Goal: Task Accomplishment & Management: Use online tool/utility

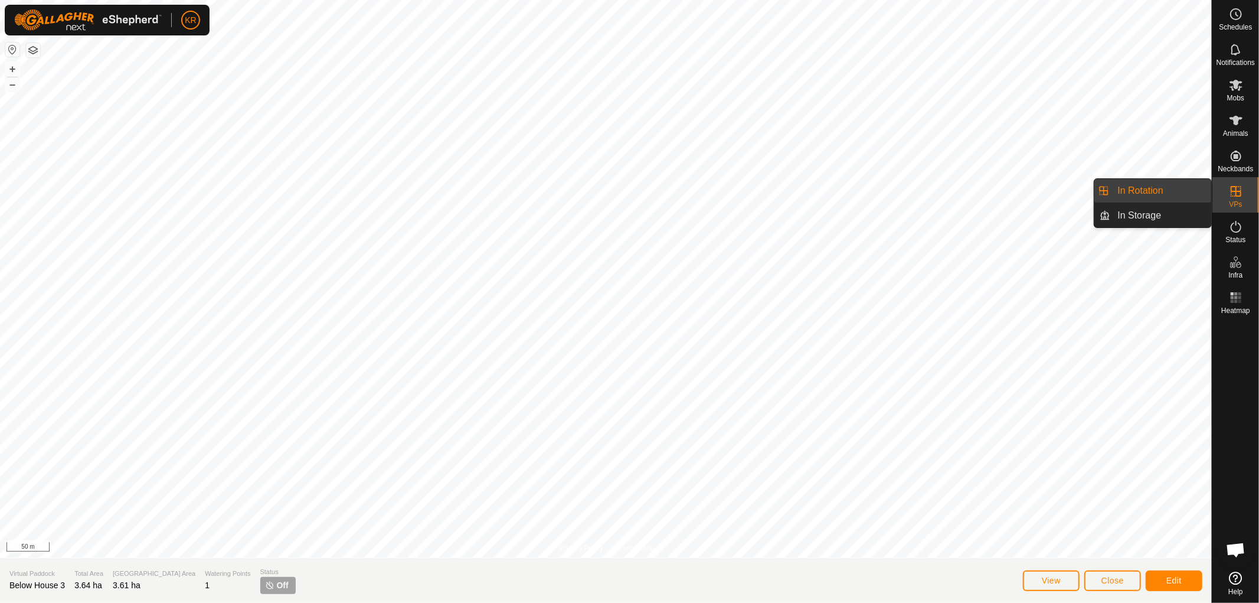
click at [1236, 198] on icon at bounding box center [1236, 191] width 14 height 14
click at [1181, 187] on link "In Rotation" at bounding box center [1161, 191] width 101 height 24
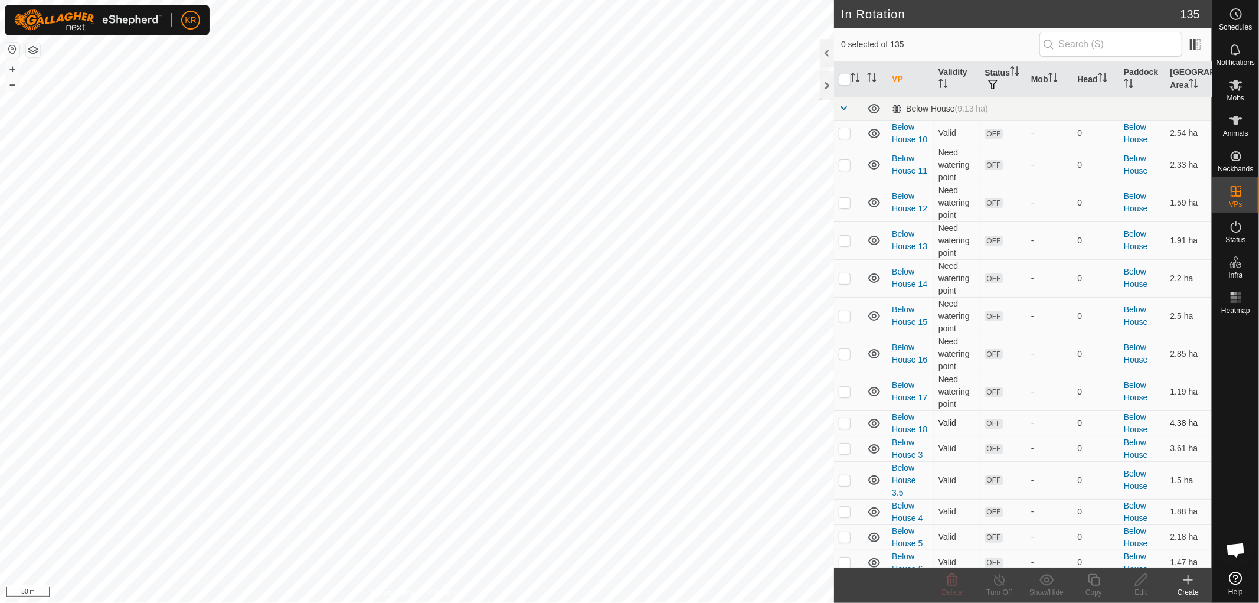
checkbox input "true"
click at [1190, 582] on icon at bounding box center [1188, 580] width 14 height 14
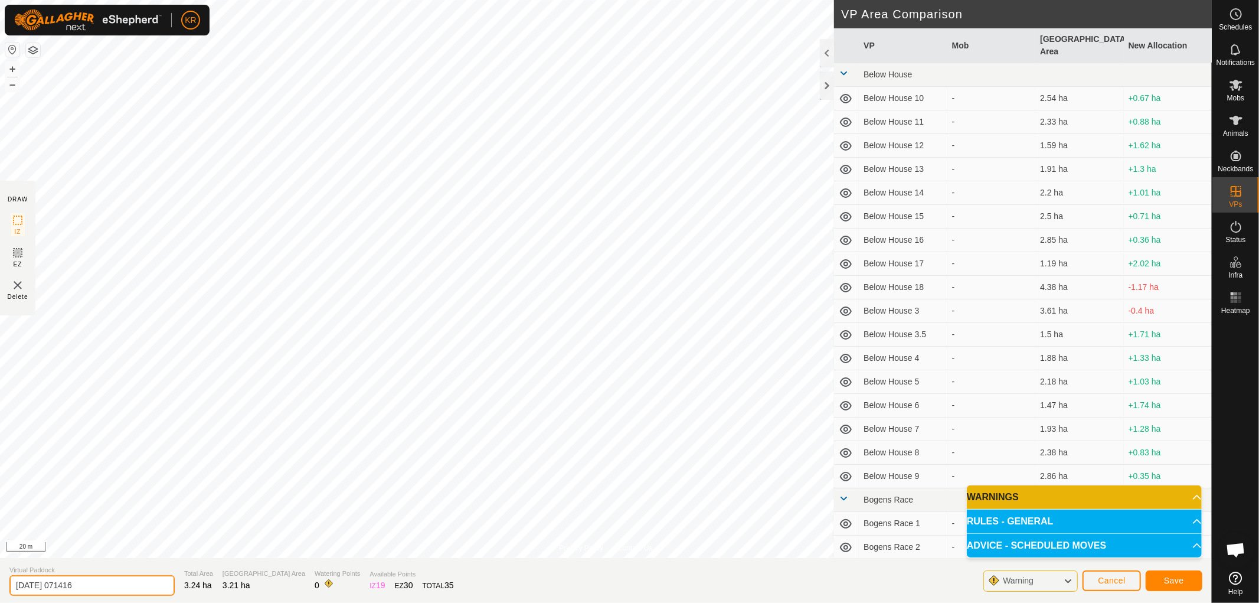
click at [123, 579] on input "[DATE] 071416" at bounding box center [91, 585] width 165 height 21
type input "2"
type input "Dads Race"
click at [1167, 576] on span "Save" at bounding box center [1174, 580] width 20 height 9
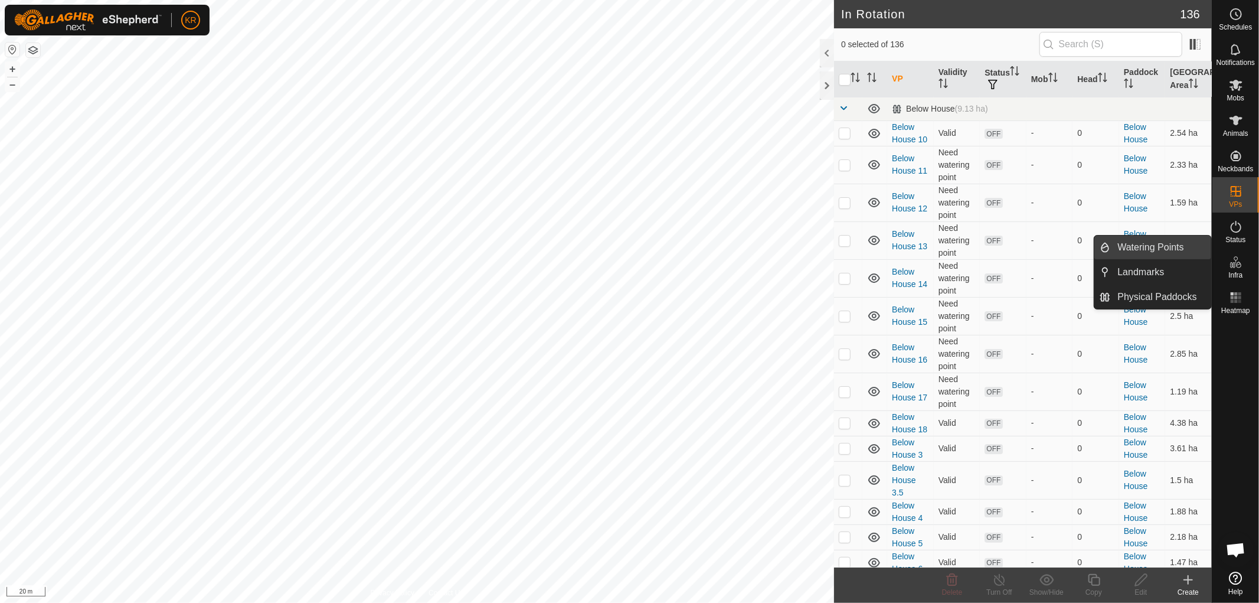
click at [1182, 244] on link "Watering Points" at bounding box center [1161, 248] width 101 height 24
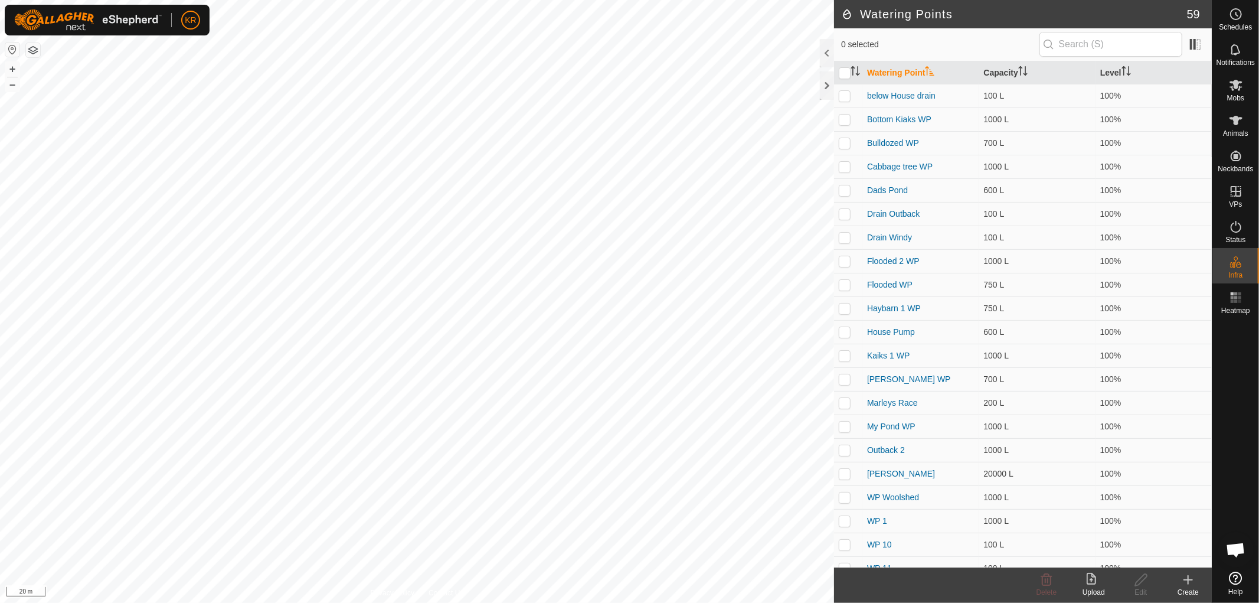
click at [499, 602] on html "KR Schedules Notifications Mobs Animals Neckbands VPs Status Infra Heatmap Help…" at bounding box center [629, 301] width 1259 height 603
click at [1191, 579] on icon at bounding box center [1188, 580] width 14 height 14
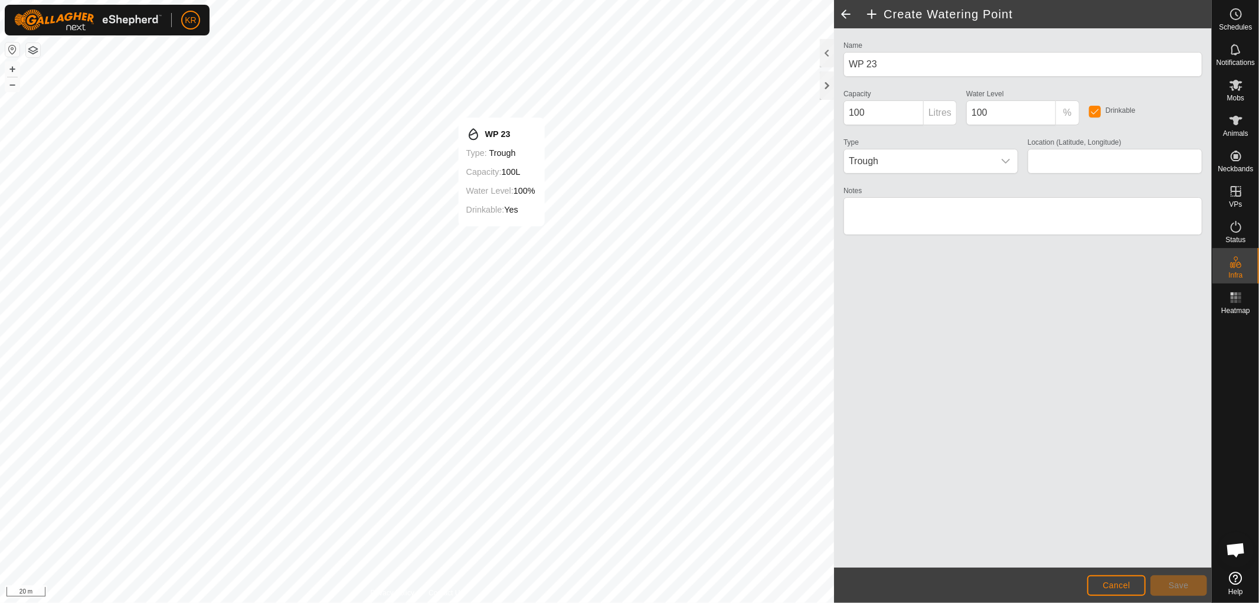
type input "-37.416145, 175.024135"
click at [1187, 581] on span "Save" at bounding box center [1179, 584] width 20 height 9
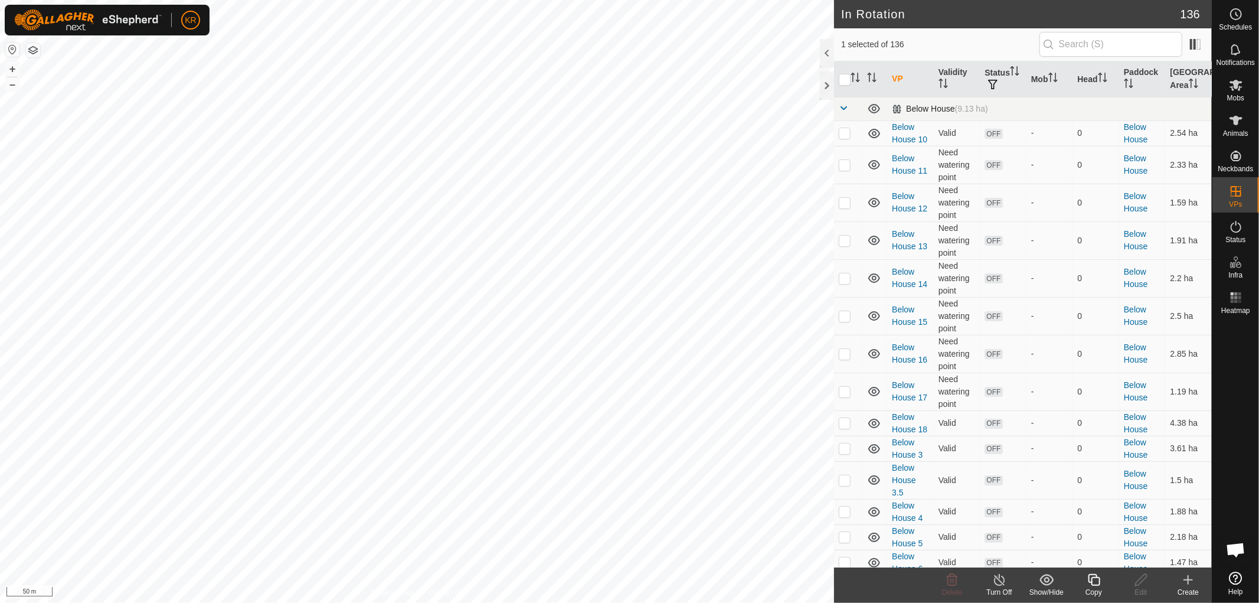
click at [846, 107] on span at bounding box center [843, 107] width 9 height 9
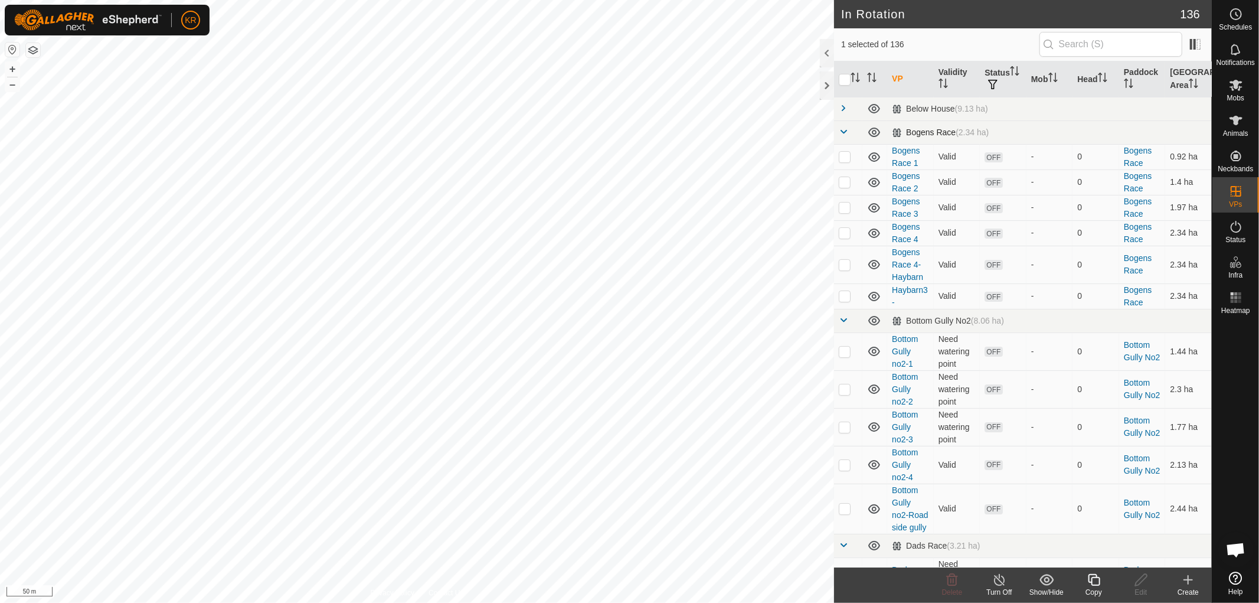
click at [846, 130] on span at bounding box center [843, 131] width 9 height 9
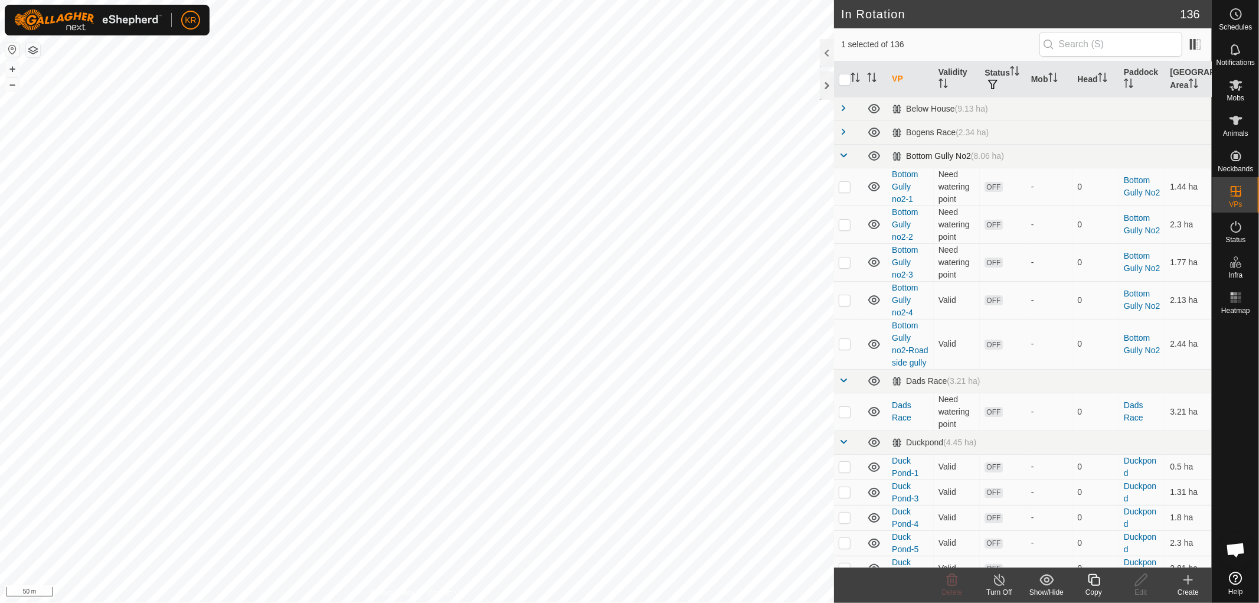
click at [843, 156] on span at bounding box center [843, 155] width 9 height 9
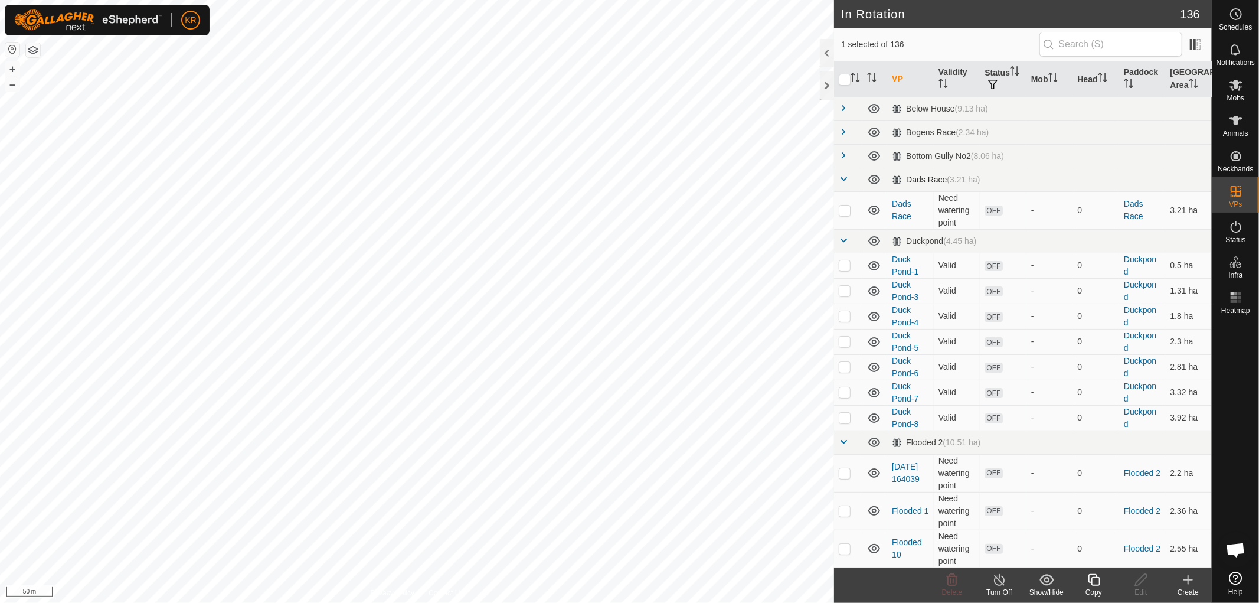
click at [841, 175] on span at bounding box center [843, 178] width 9 height 9
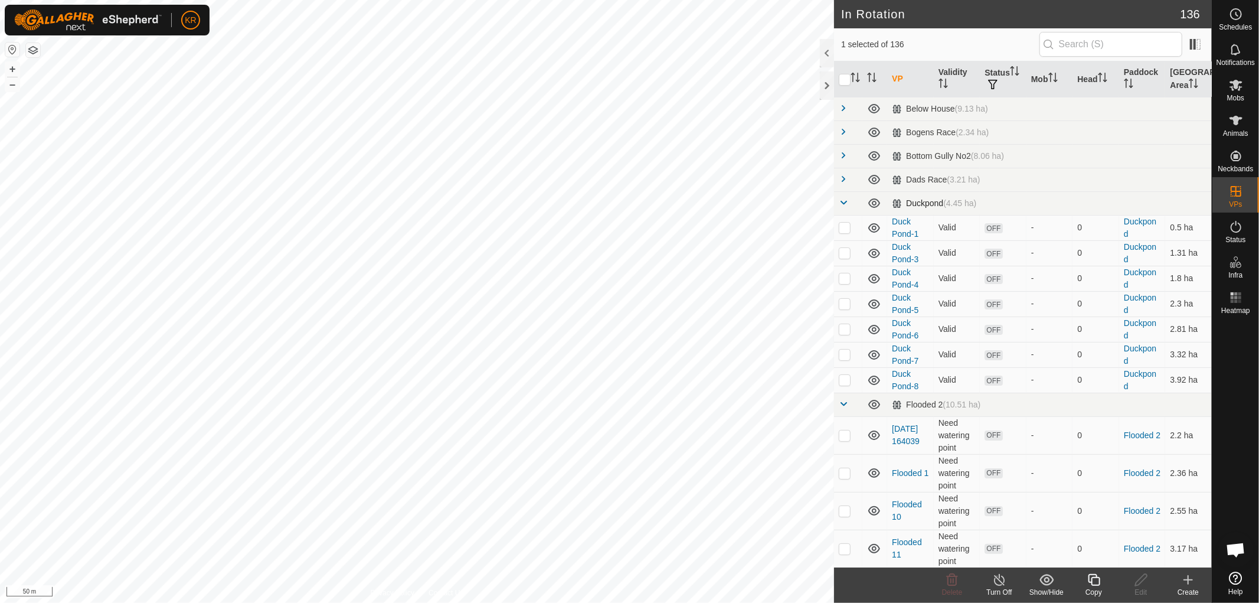
click at [843, 198] on span at bounding box center [843, 202] width 9 height 9
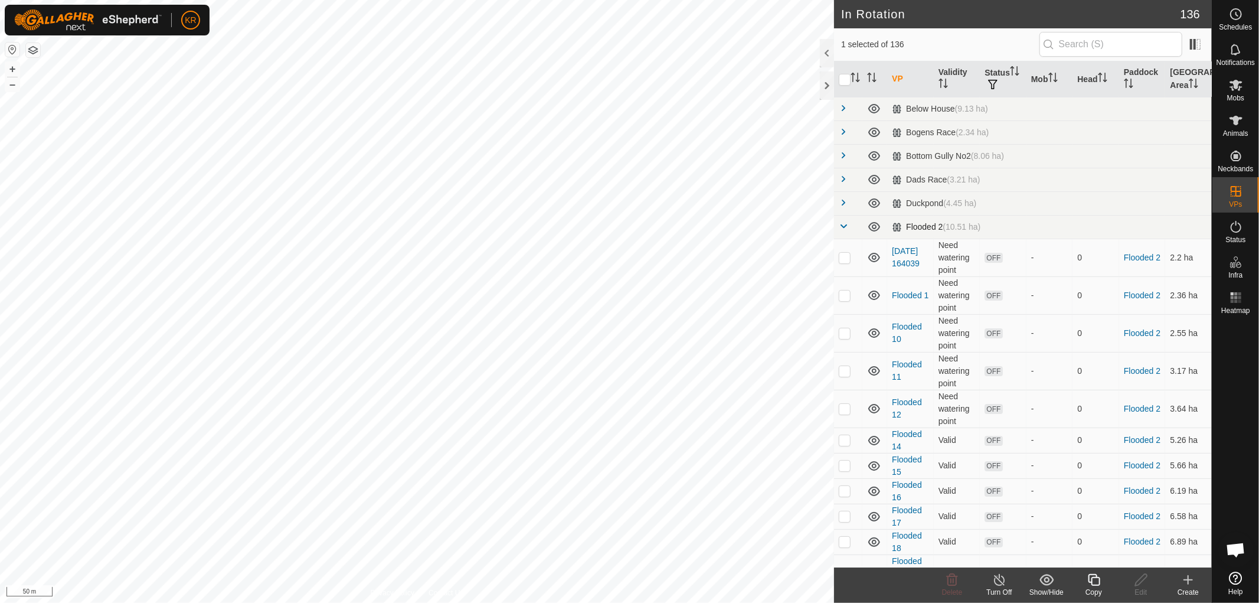
click at [844, 223] on span at bounding box center [843, 225] width 9 height 9
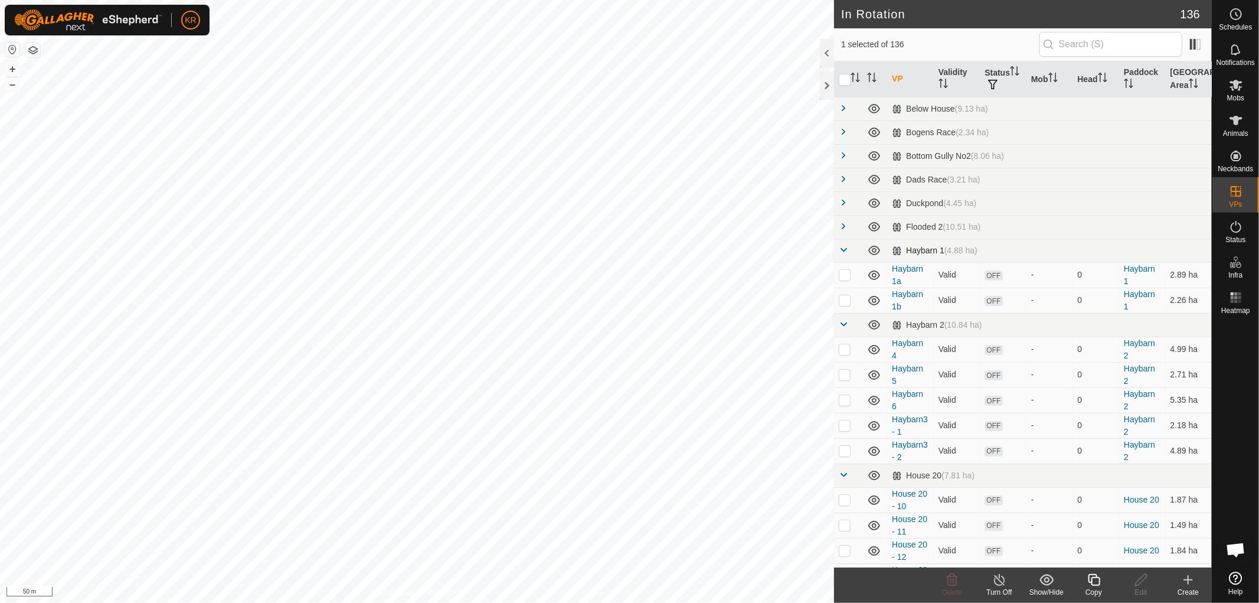
click at [845, 250] on span at bounding box center [843, 249] width 9 height 9
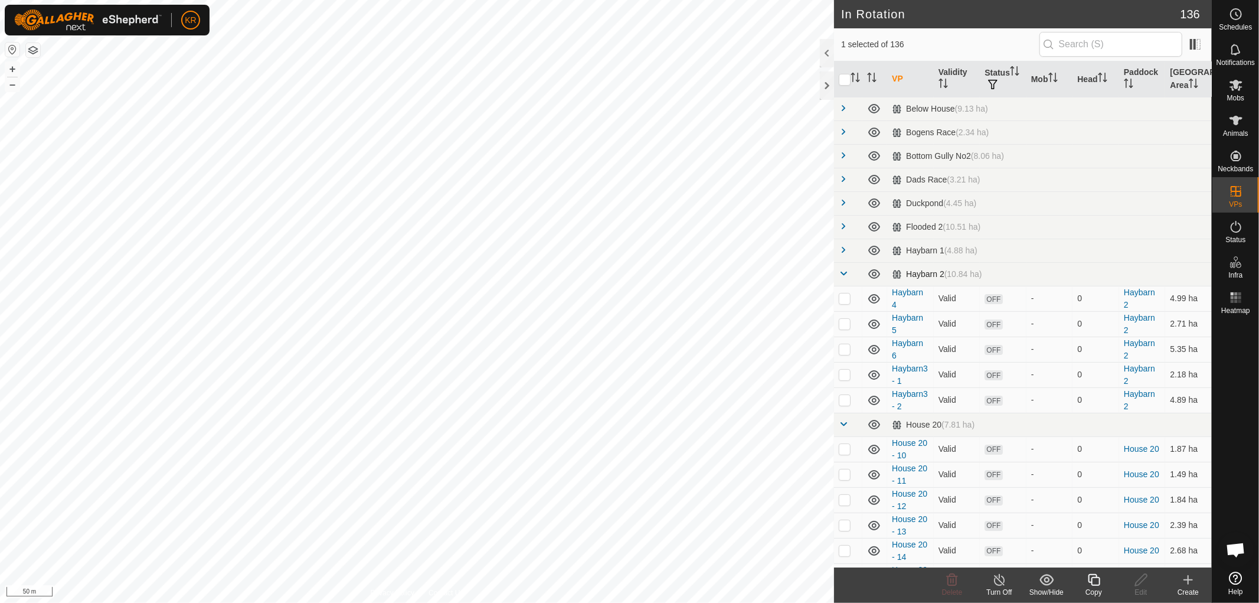
click at [845, 272] on span at bounding box center [843, 273] width 9 height 9
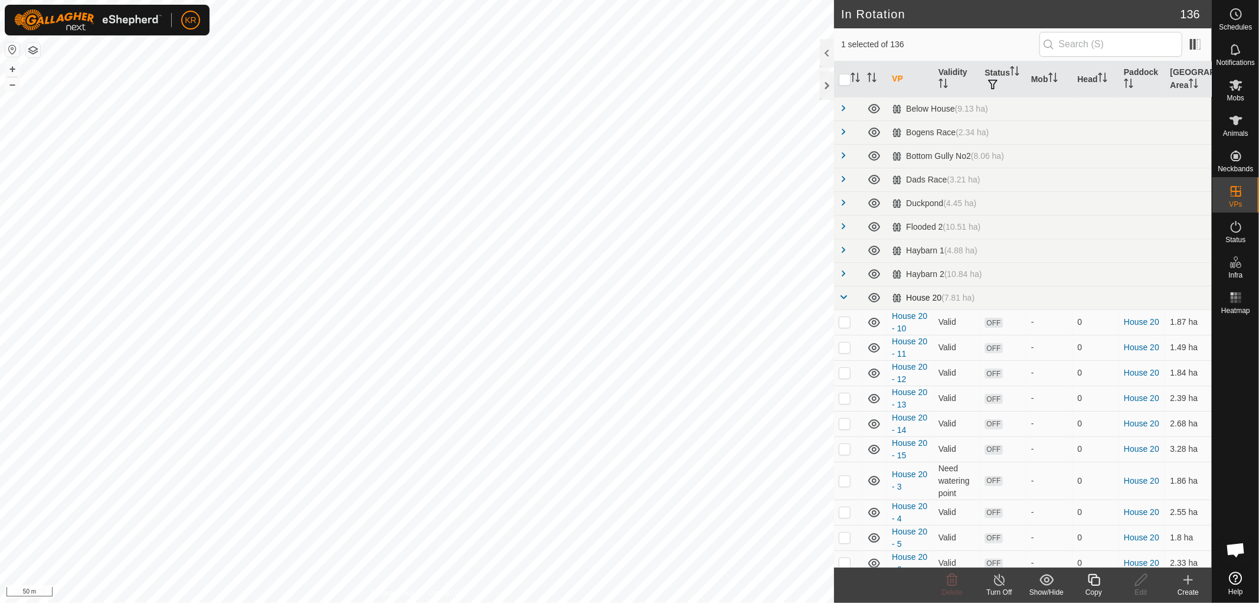
click at [841, 292] on span at bounding box center [843, 296] width 9 height 9
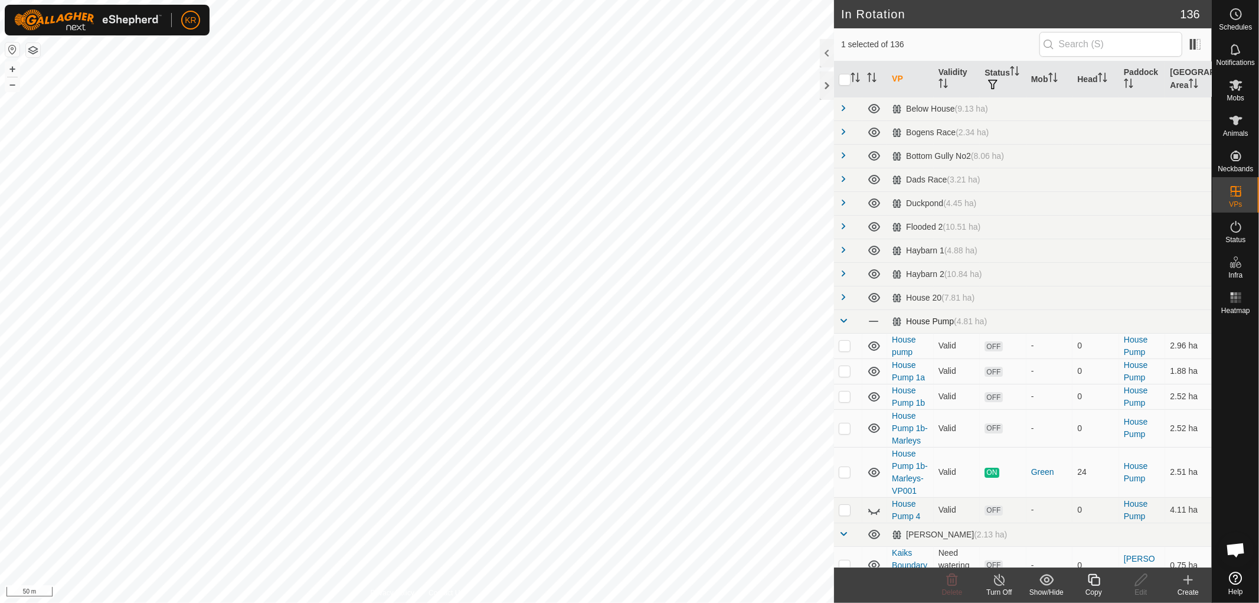
click at [843, 316] on span at bounding box center [843, 320] width 9 height 9
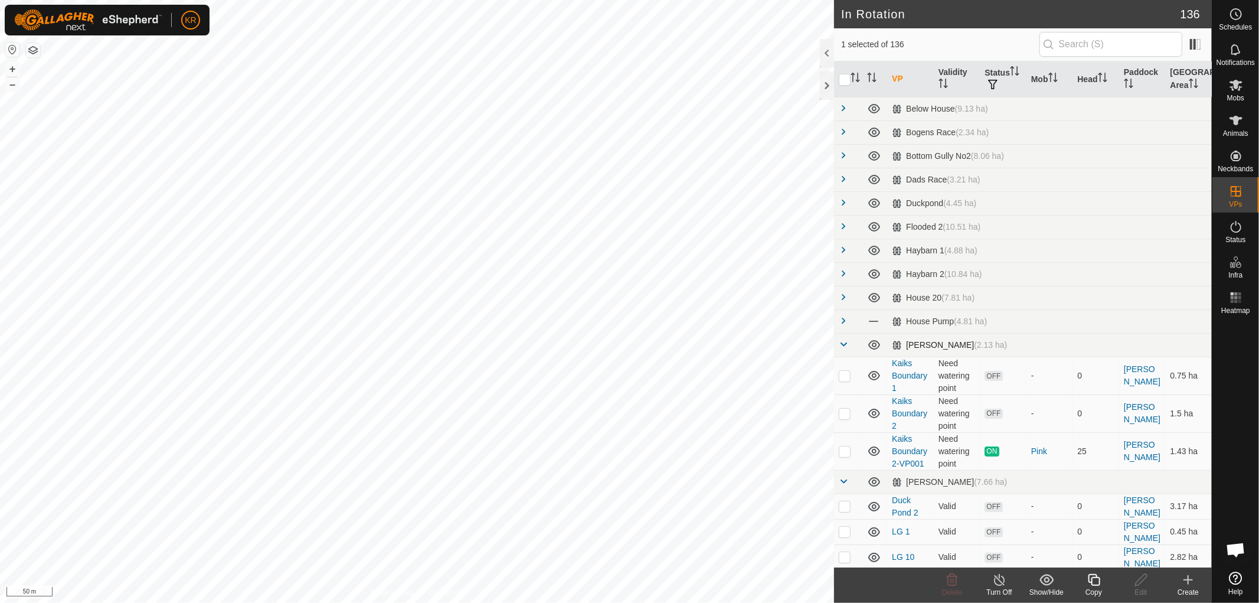
click at [845, 339] on span at bounding box center [843, 343] width 9 height 9
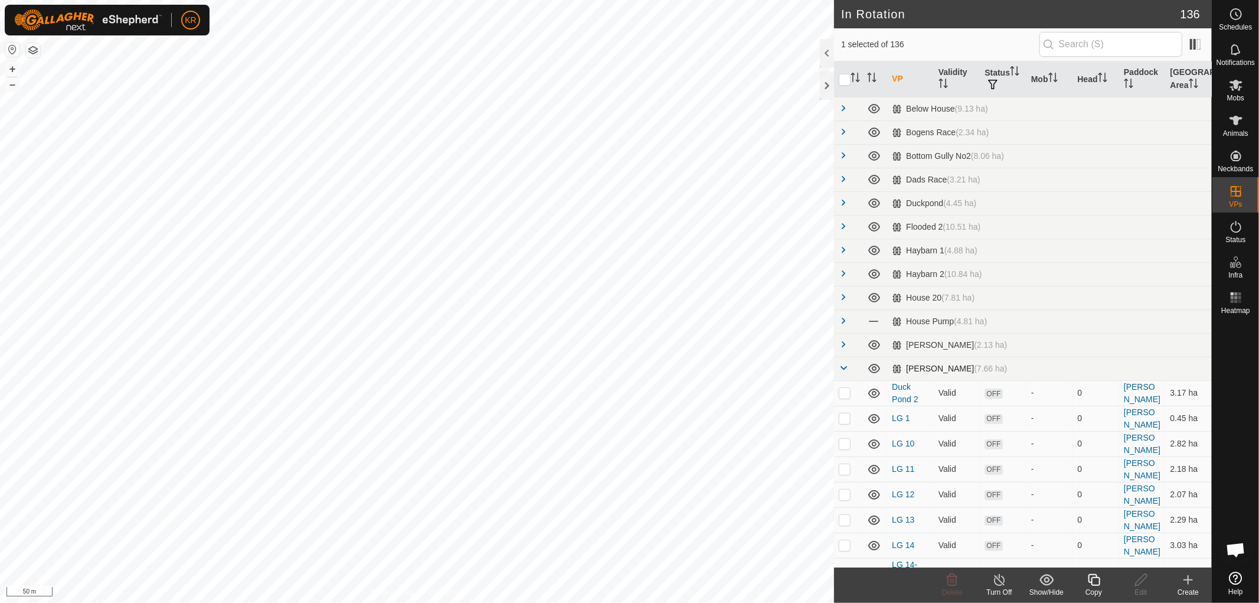
click at [847, 367] on span at bounding box center [843, 367] width 9 height 9
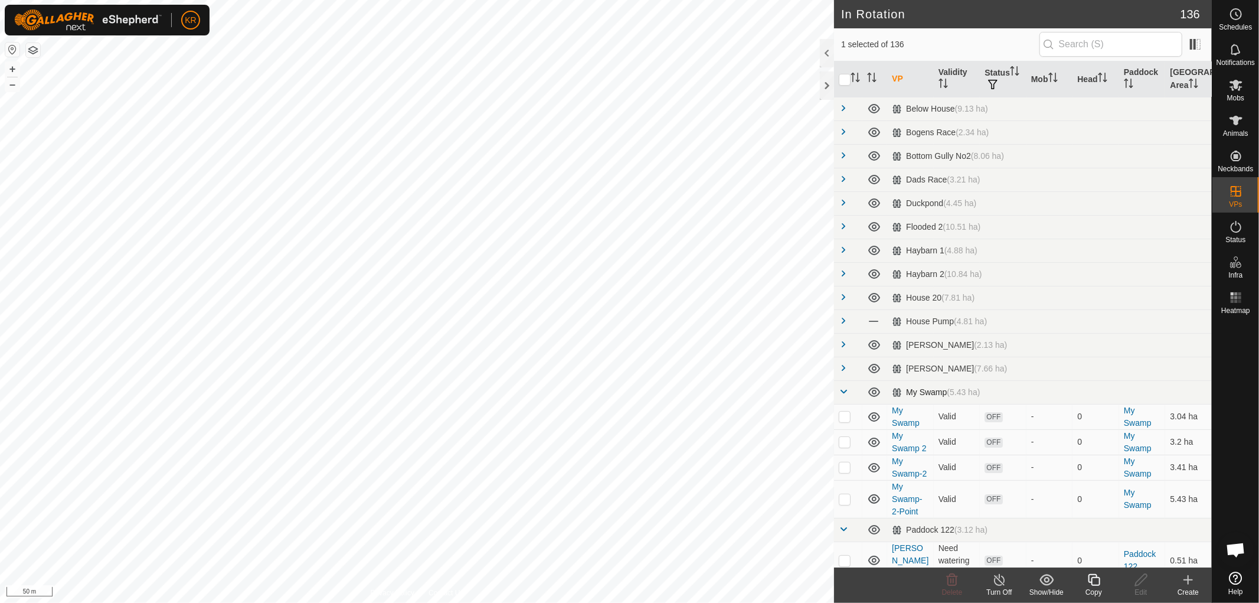
click at [847, 391] on span at bounding box center [843, 391] width 9 height 9
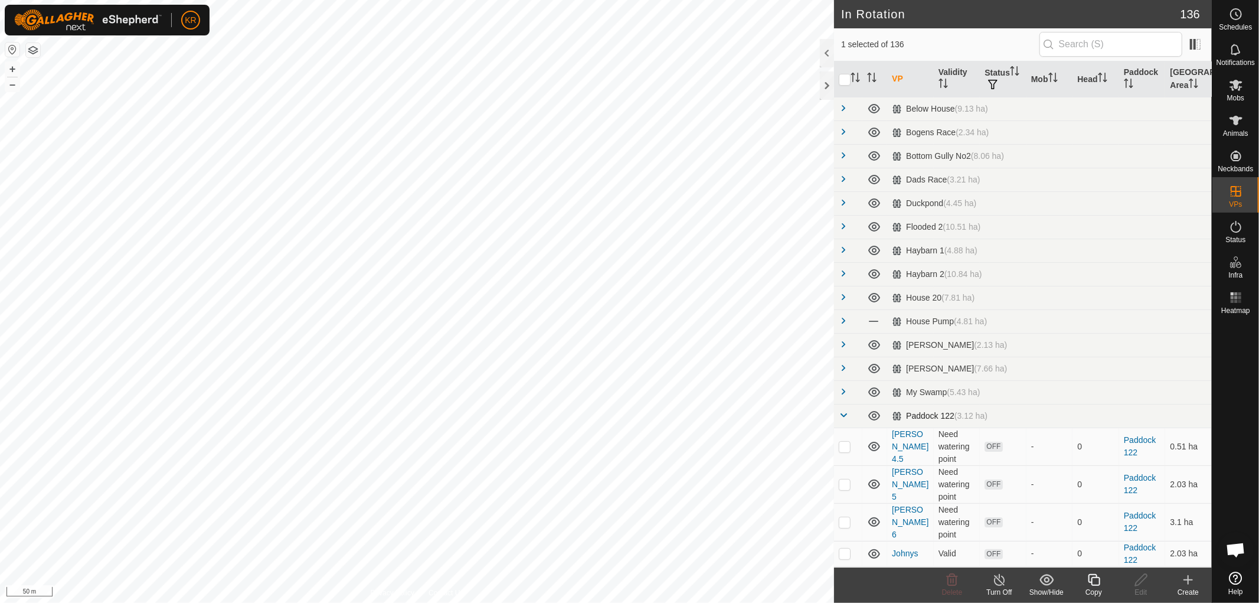
click at [845, 414] on span at bounding box center [843, 414] width 9 height 9
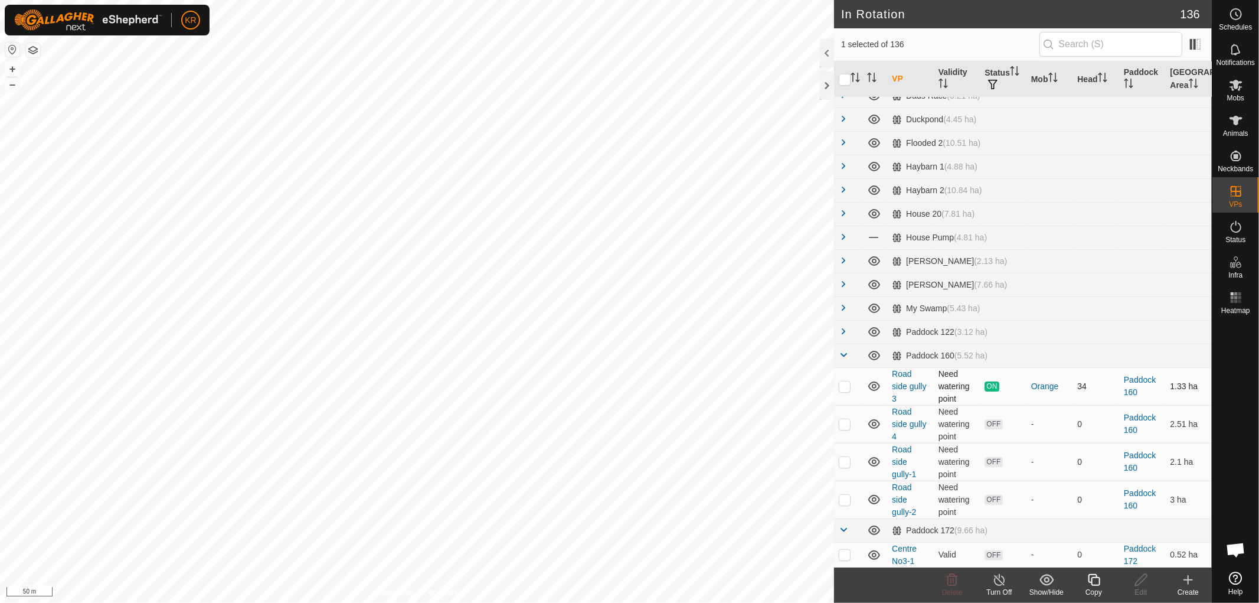
scroll to position [84, 0]
click at [847, 352] on span at bounding box center [843, 354] width 9 height 9
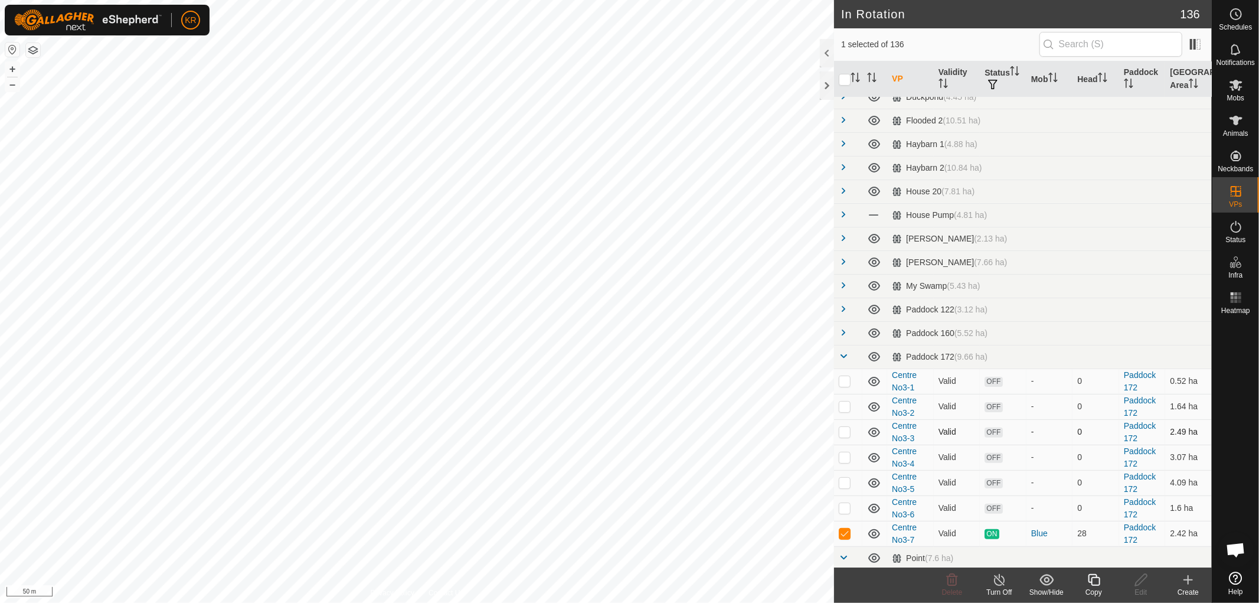
scroll to position [107, 0]
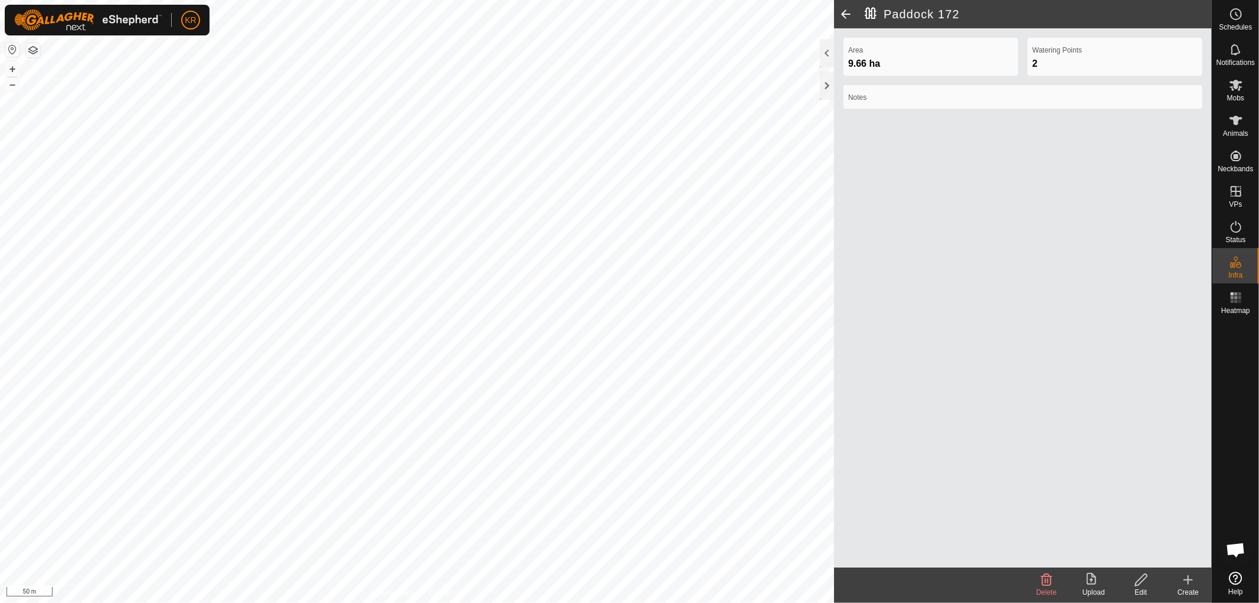
click at [1141, 582] on icon at bounding box center [1141, 580] width 12 height 12
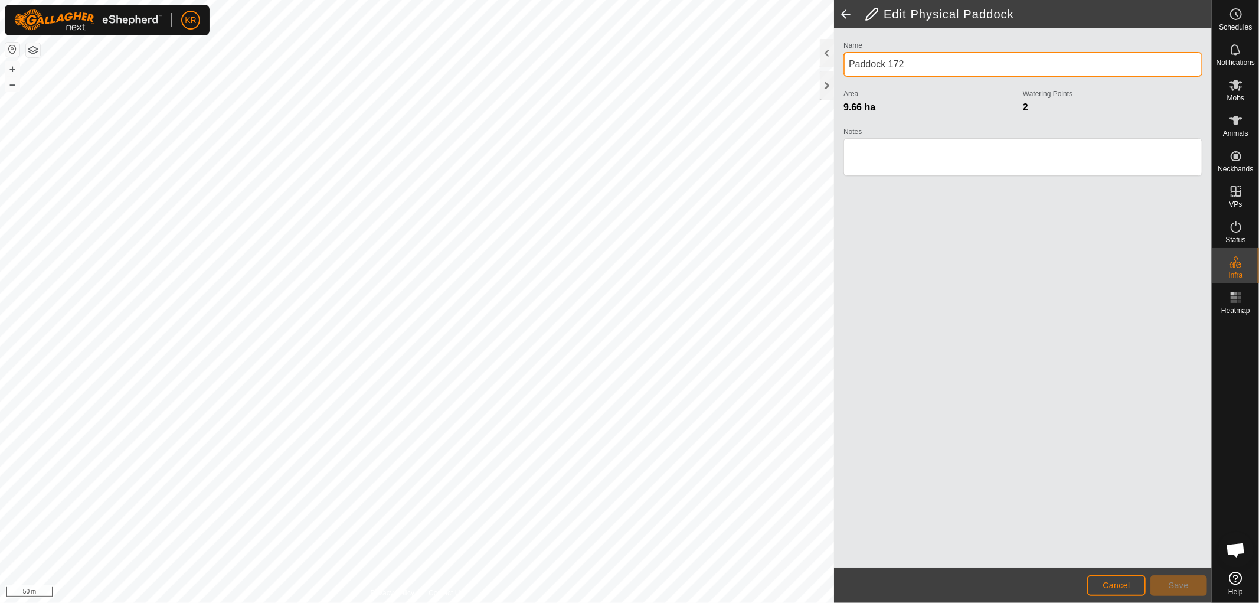
click at [916, 63] on input "Paddock 172" at bounding box center [1023, 64] width 359 height 25
type input "P"
type input "Centre No3"
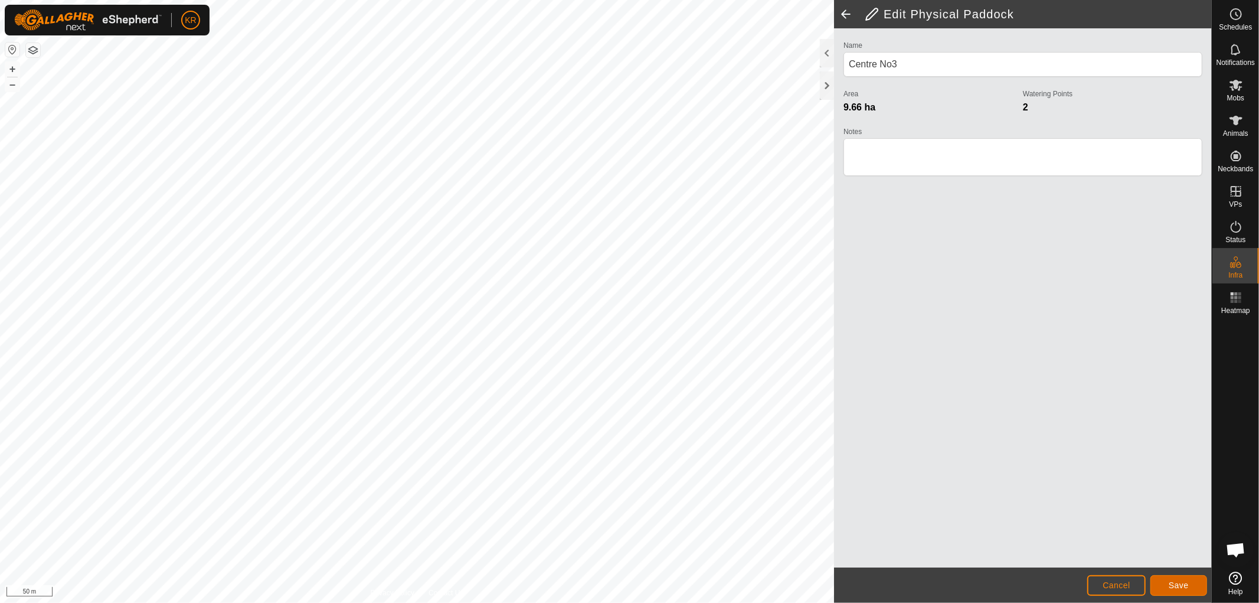
click at [1188, 582] on span "Save" at bounding box center [1179, 584] width 20 height 9
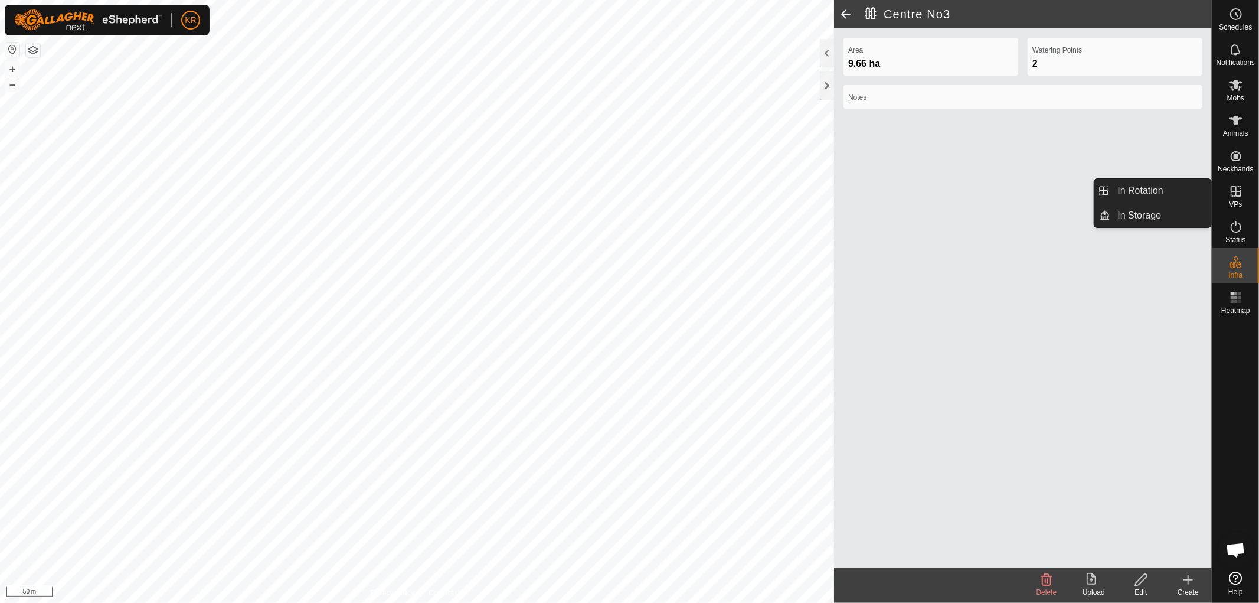
click at [1242, 187] on icon at bounding box center [1236, 191] width 14 height 14
click at [1138, 185] on link "In Rotation" at bounding box center [1161, 191] width 101 height 24
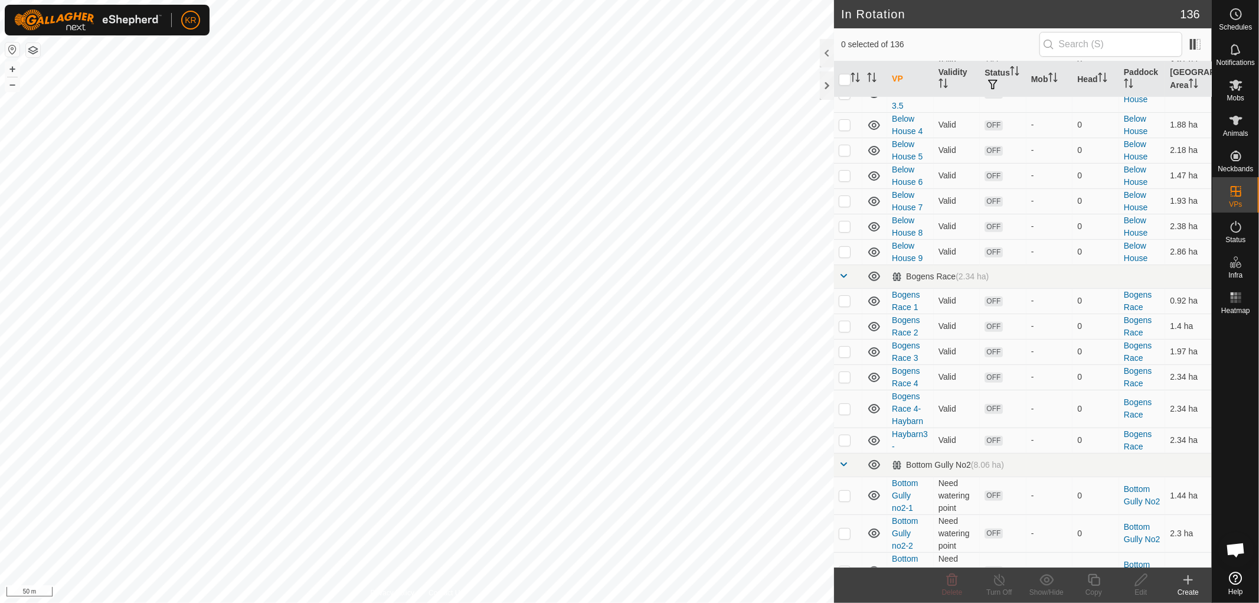
scroll to position [387, 0]
checkbox input "true"
click at [1096, 585] on icon at bounding box center [1094, 580] width 15 height 14
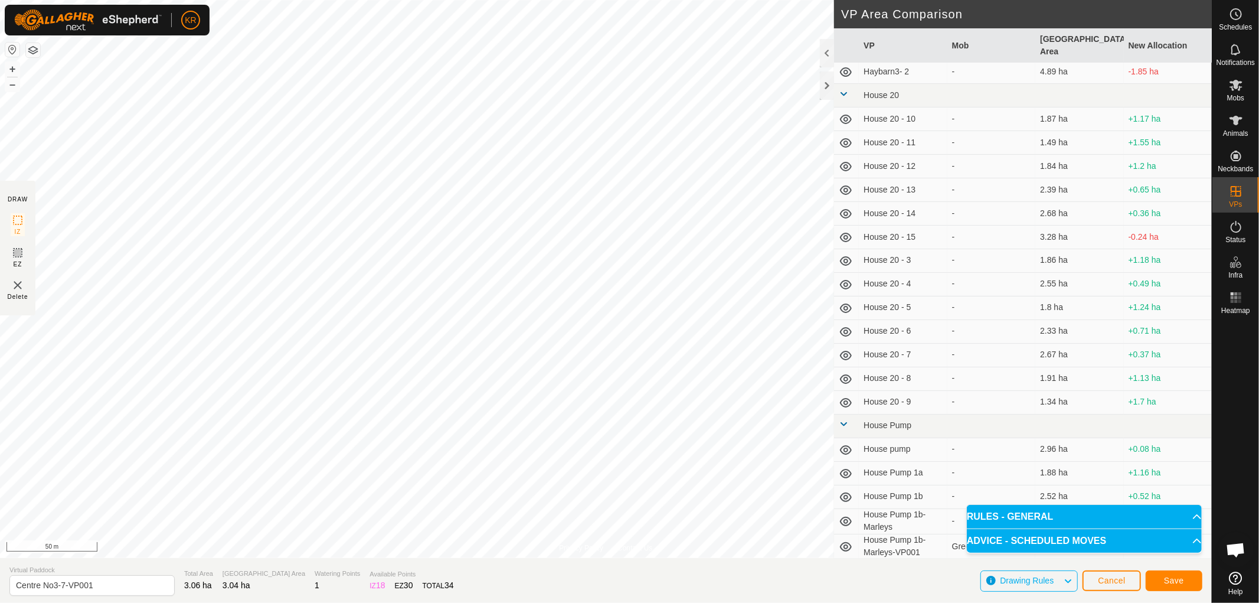
scroll to position [1663, 0]
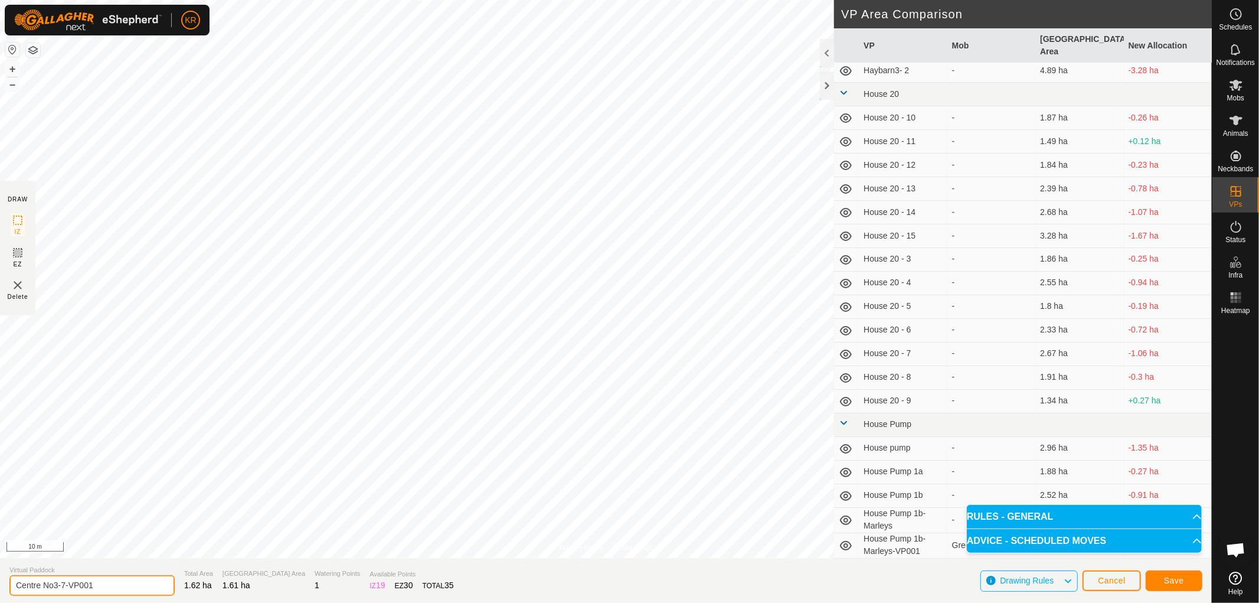
click at [101, 580] on input "Centre No3-7-VP001" at bounding box center [91, 585] width 165 height 21
type input "Centre No3-8"
click at [1184, 582] on span "Save" at bounding box center [1174, 580] width 20 height 9
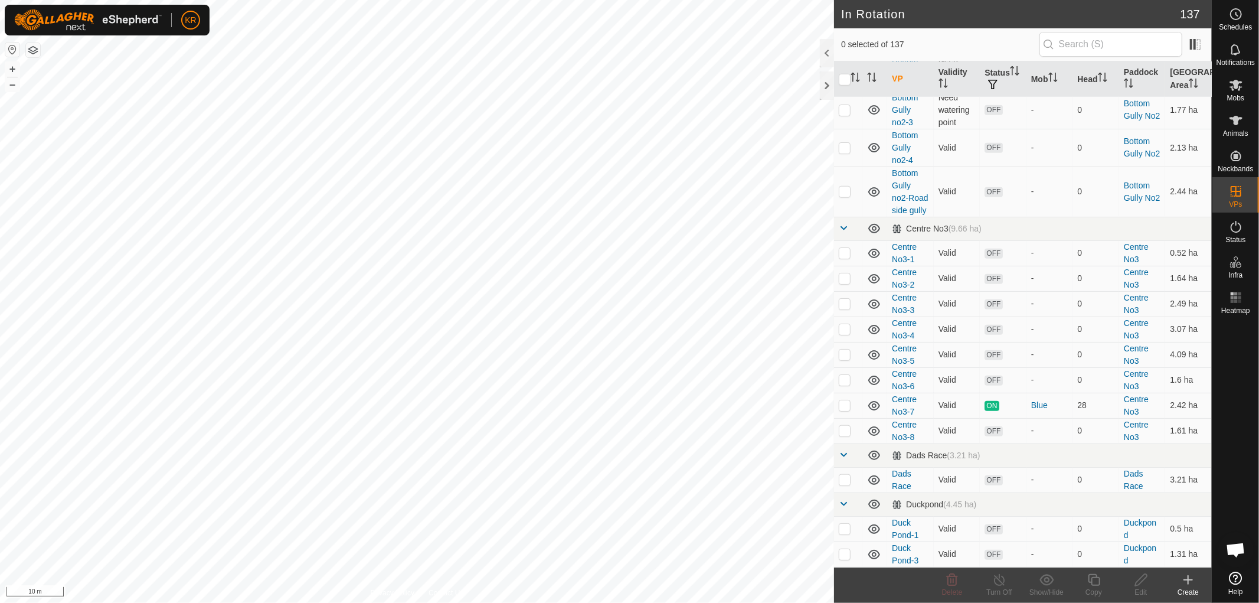
scroll to position [848, 0]
checkbox input "false"
checkbox input "true"
click at [1095, 573] on icon at bounding box center [1094, 580] width 15 height 14
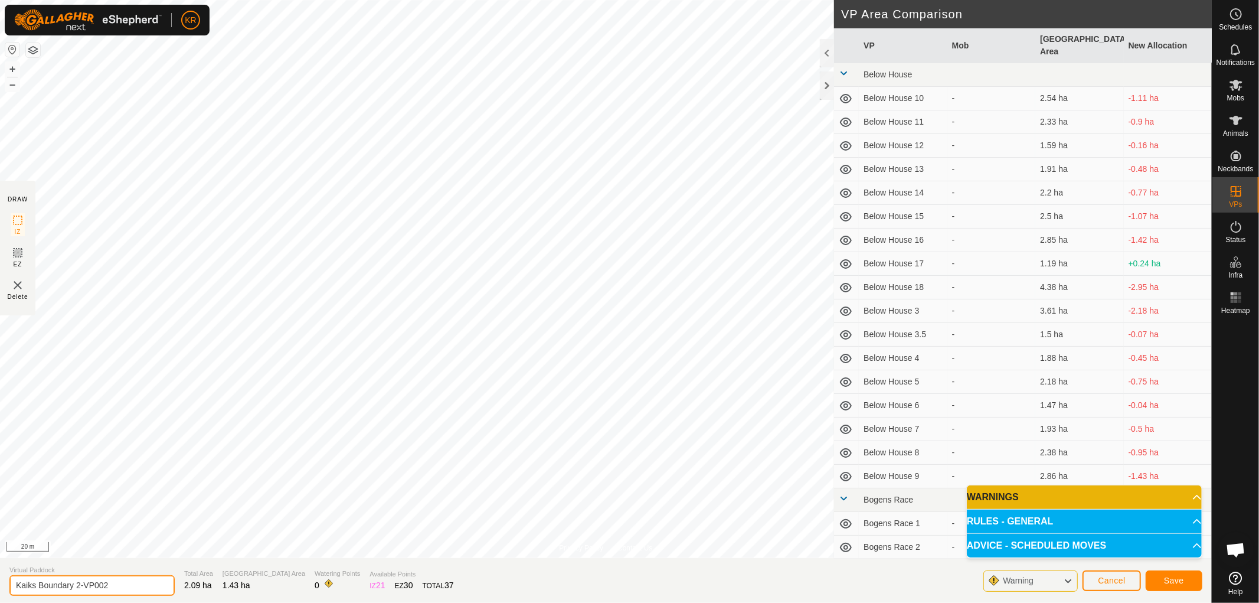
click at [120, 586] on input "Kaiks Boundary 2-VP002" at bounding box center [91, 585] width 165 height 21
type input "Kaiks Boundary 2-Pinetrees"
click at [1157, 577] on button "Save" at bounding box center [1174, 580] width 57 height 21
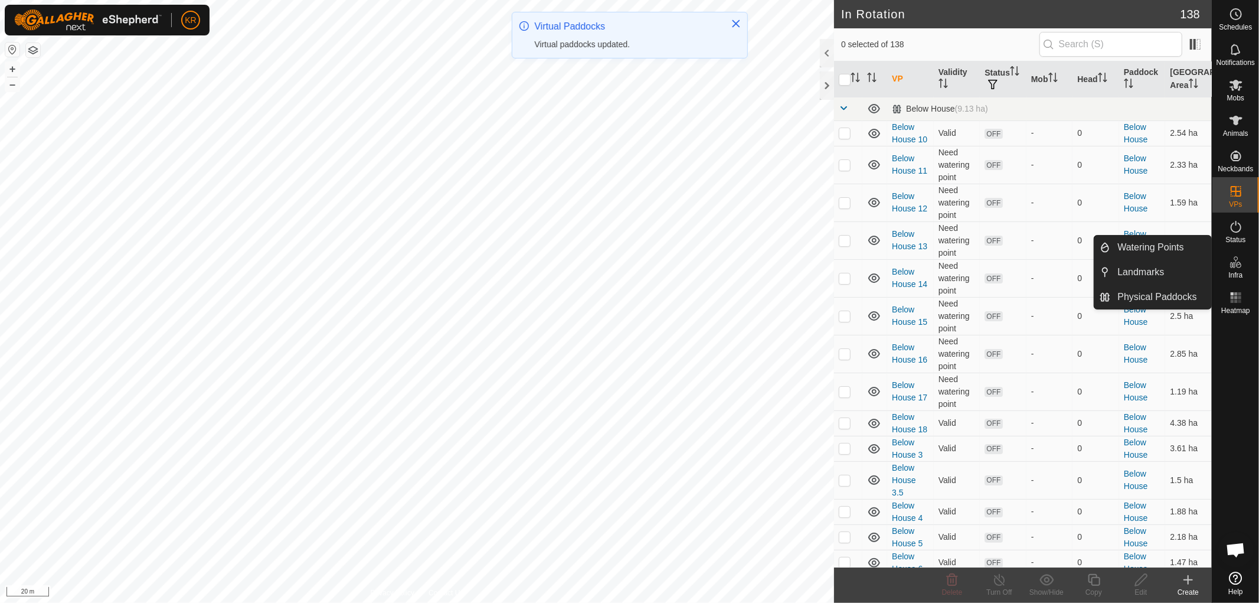
click at [1185, 240] on link "Watering Points" at bounding box center [1161, 248] width 101 height 24
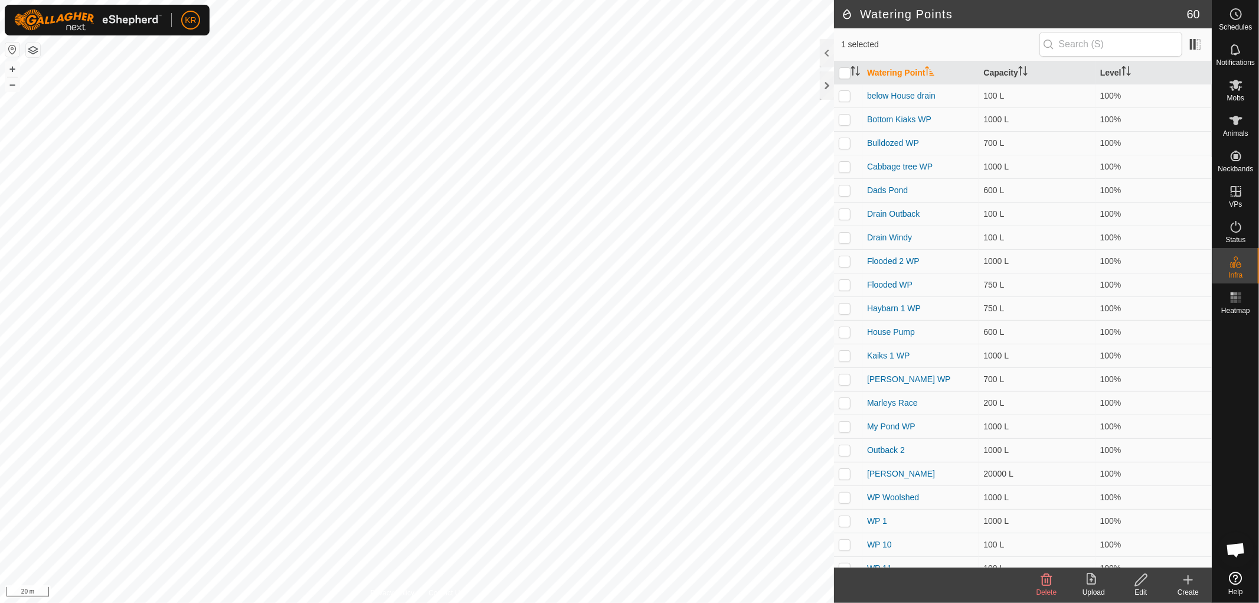
click at [1188, 586] on icon at bounding box center [1188, 580] width 14 height 14
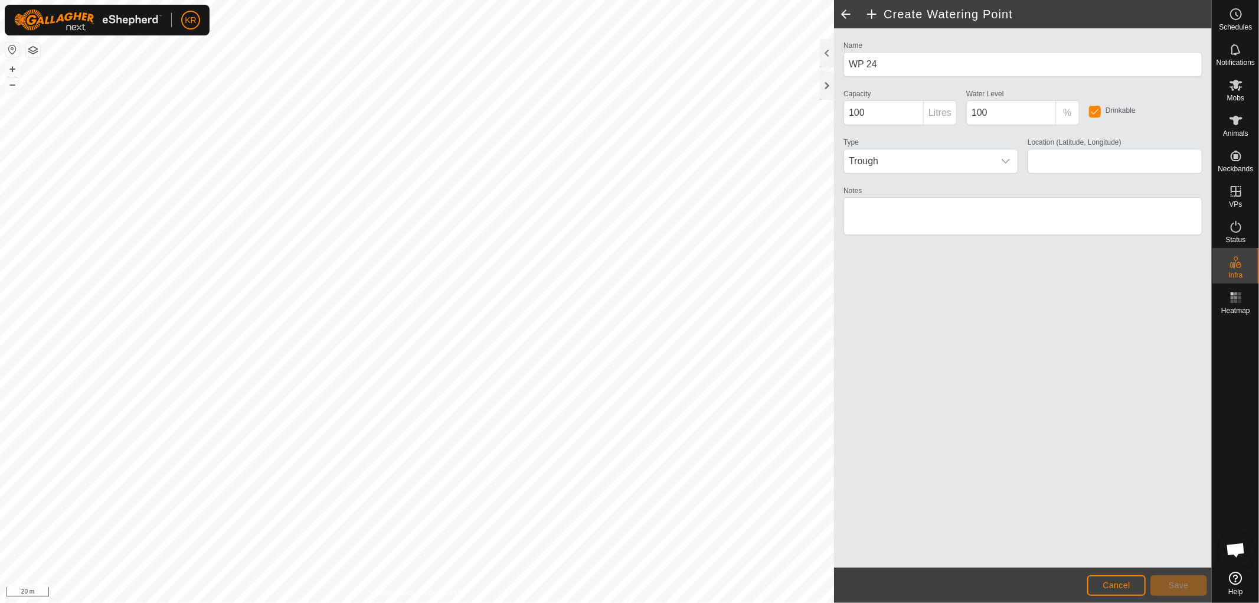
type input "-37.425414, 175.028660"
click at [1171, 581] on span "Save" at bounding box center [1179, 584] width 20 height 9
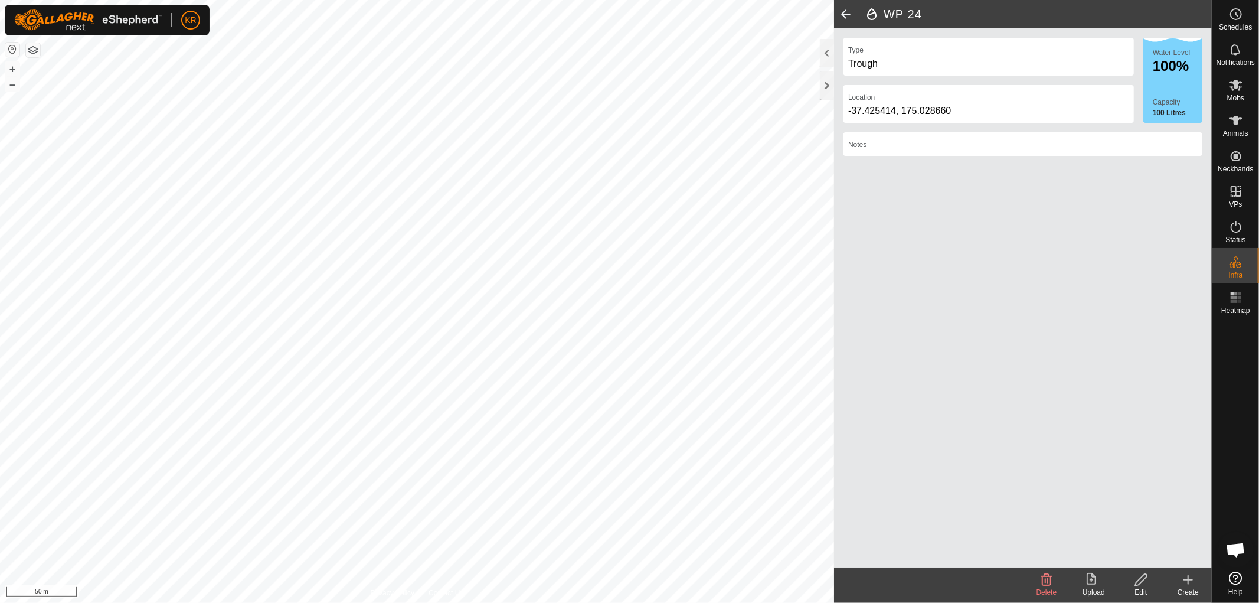
click at [843, 12] on span at bounding box center [846, 14] width 24 height 28
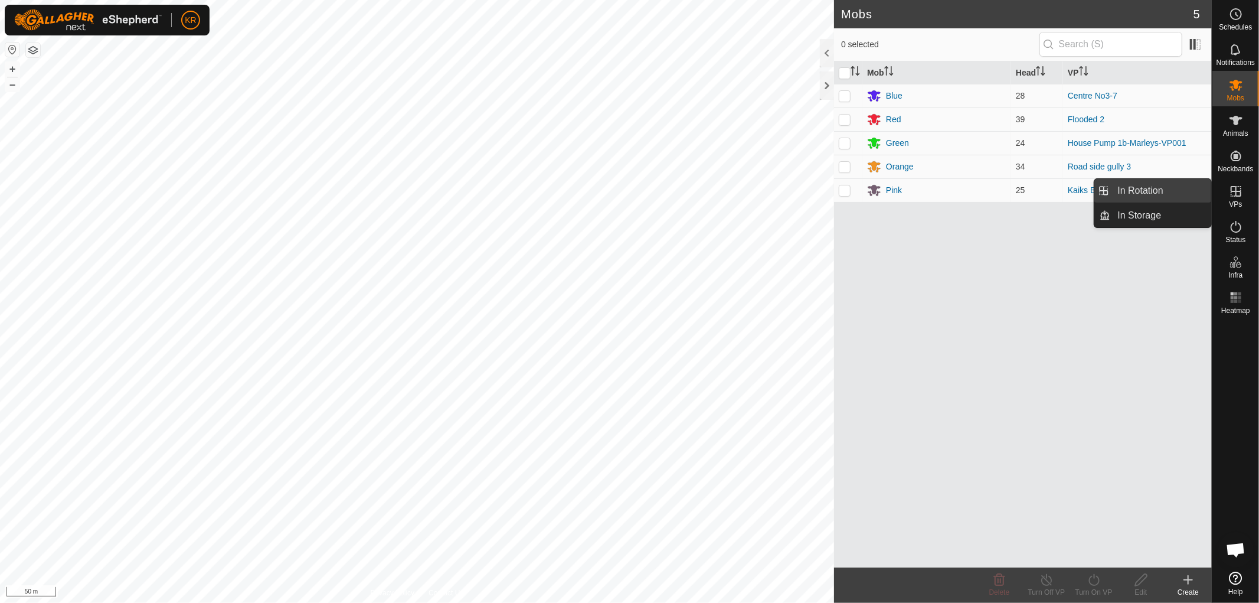
click at [1177, 190] on link "In Rotation" at bounding box center [1161, 191] width 101 height 24
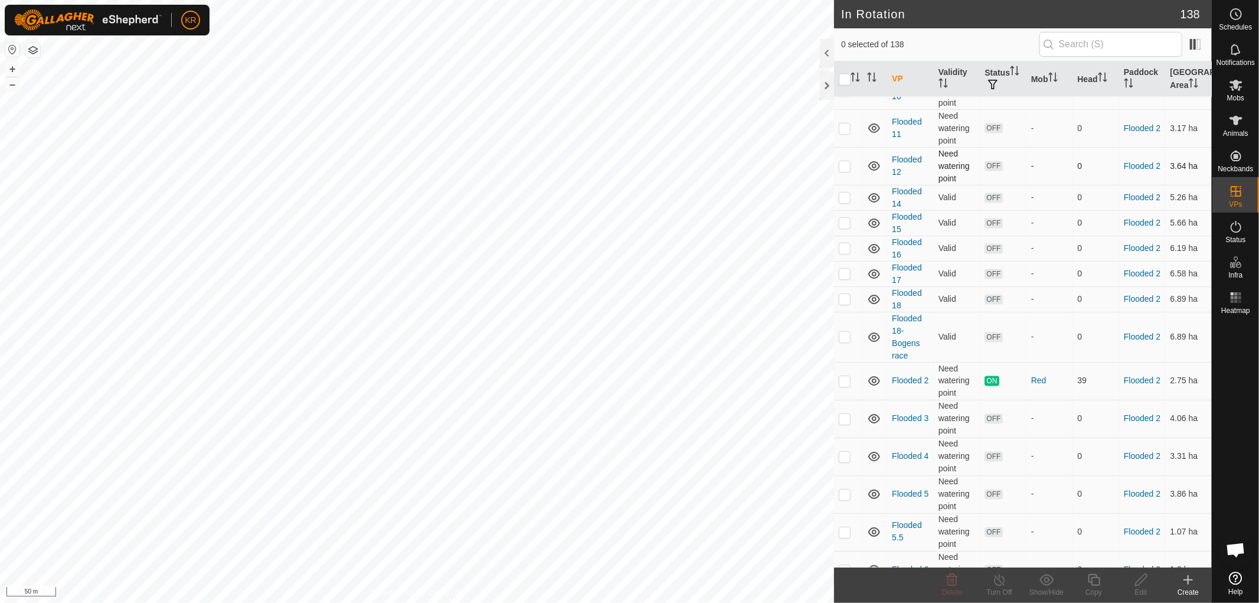
scroll to position [1570, 0]
click at [916, 436] on td "Flooded 3" at bounding box center [910, 418] width 47 height 38
click at [900, 434] on td "Flooded 3" at bounding box center [910, 418] width 47 height 38
click at [844, 436] on td at bounding box center [848, 418] width 28 height 38
checkbox input "true"
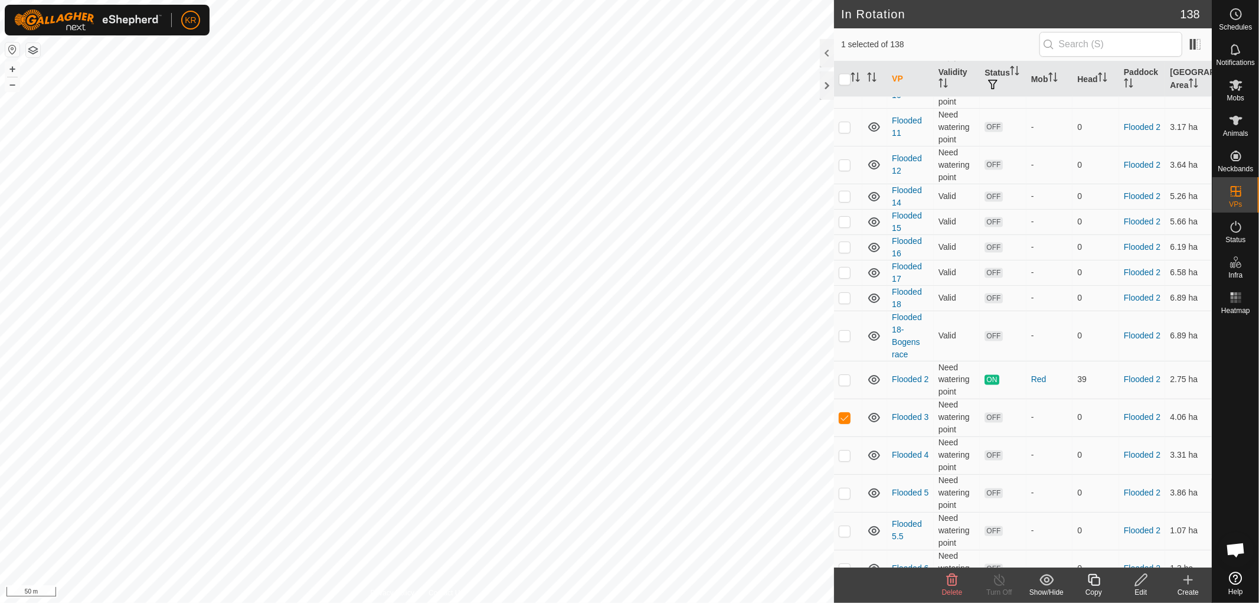
click at [1141, 581] on icon at bounding box center [1141, 580] width 15 height 14
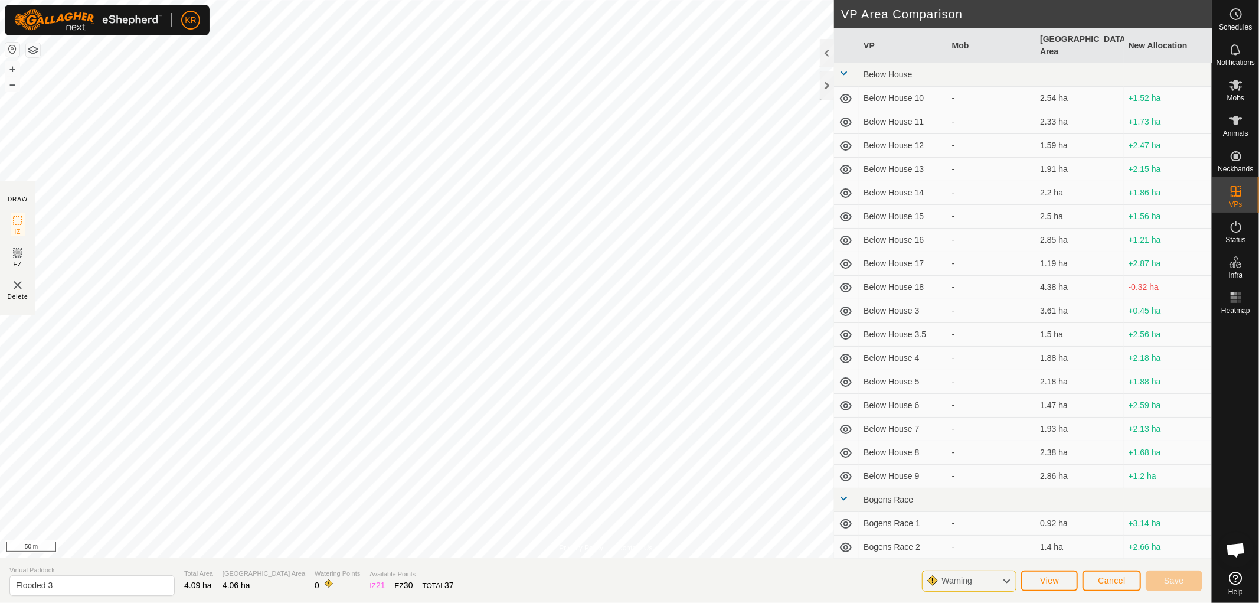
click at [604, 573] on div "Privacy Policy Contact Us Flooded WP Type: trough Capacity: 750L Water Level: 1…" at bounding box center [606, 301] width 1212 height 603
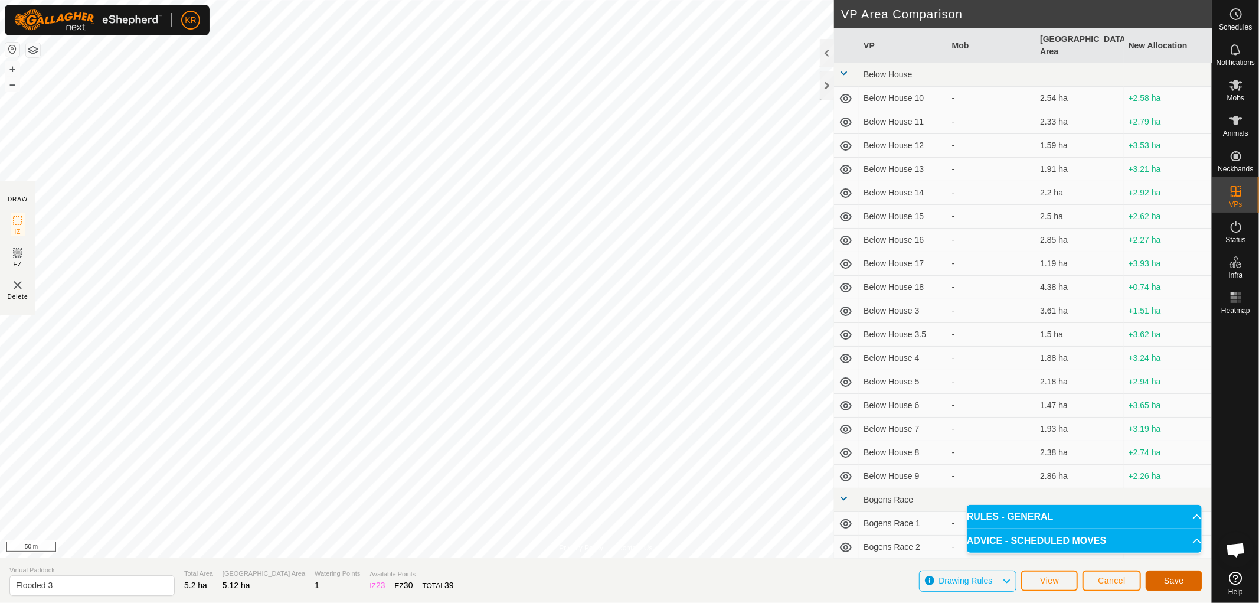
click at [1188, 577] on button "Save" at bounding box center [1174, 580] width 57 height 21
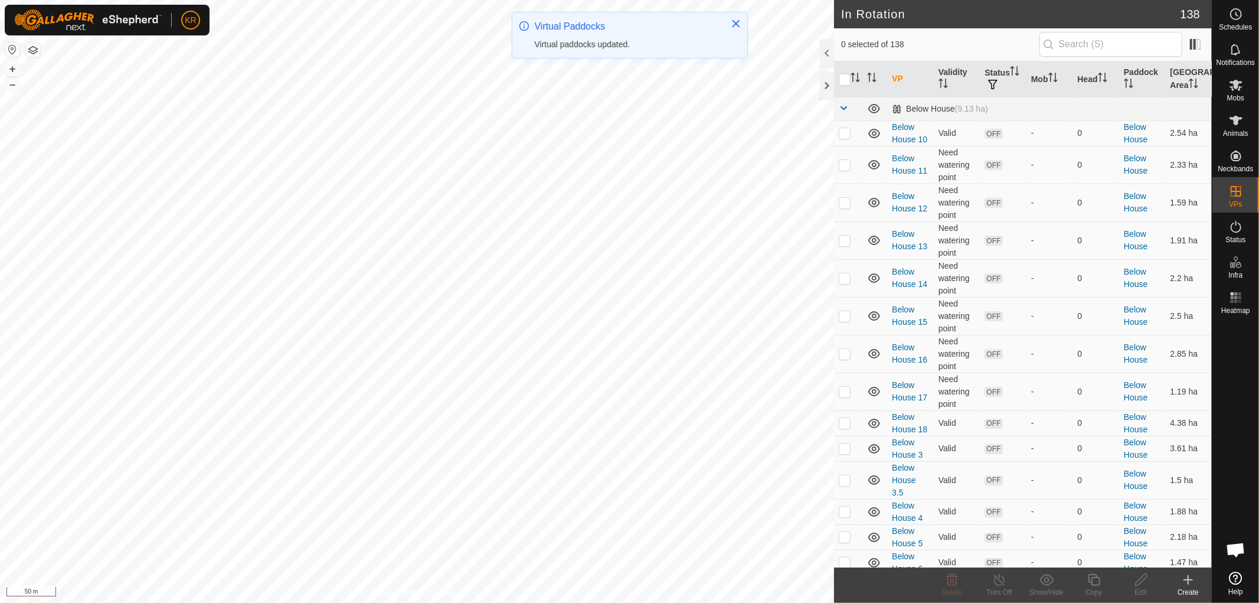
checkbox input "true"
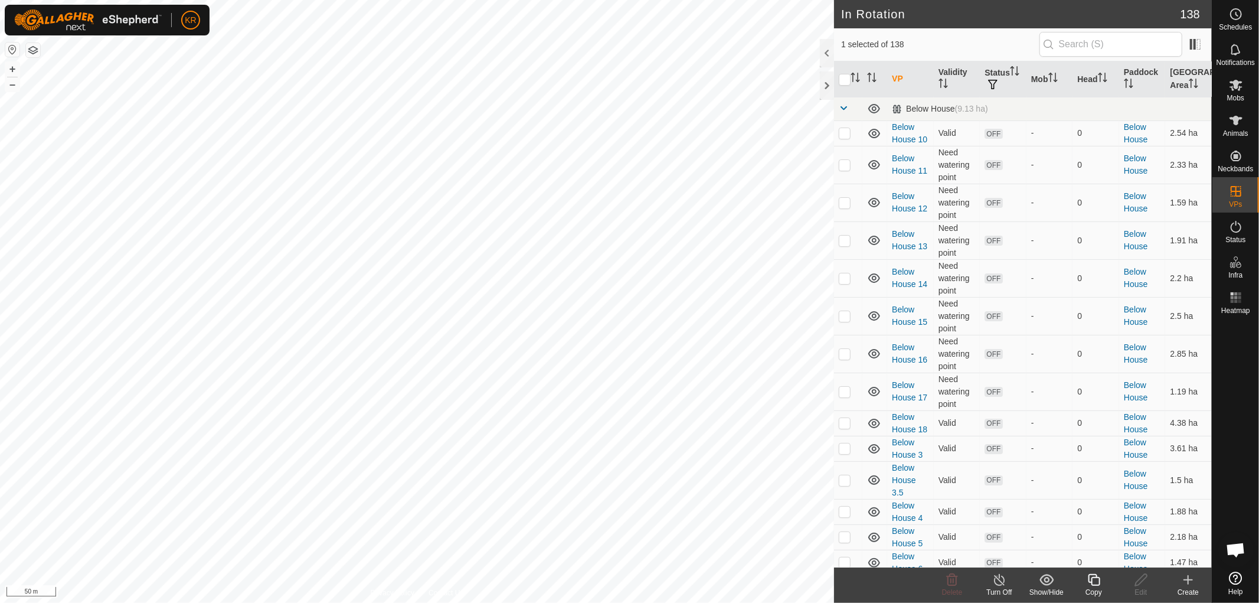
click at [1096, 582] on icon at bounding box center [1094, 580] width 15 height 14
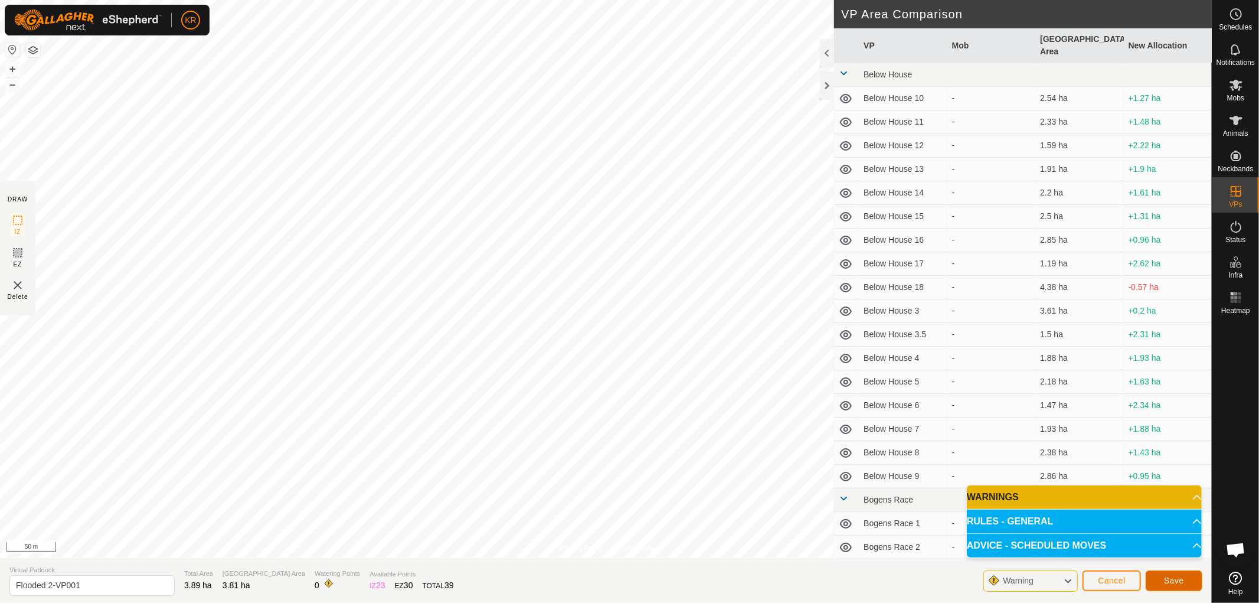
click at [1177, 576] on span "Save" at bounding box center [1174, 580] width 20 height 9
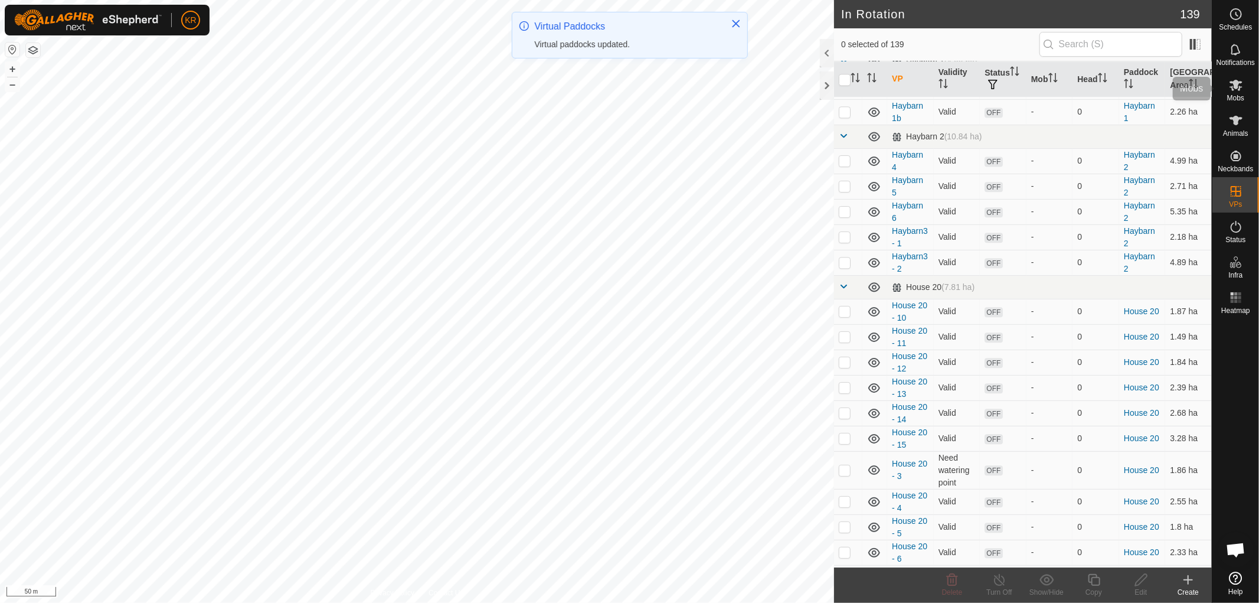
scroll to position [2297, 0]
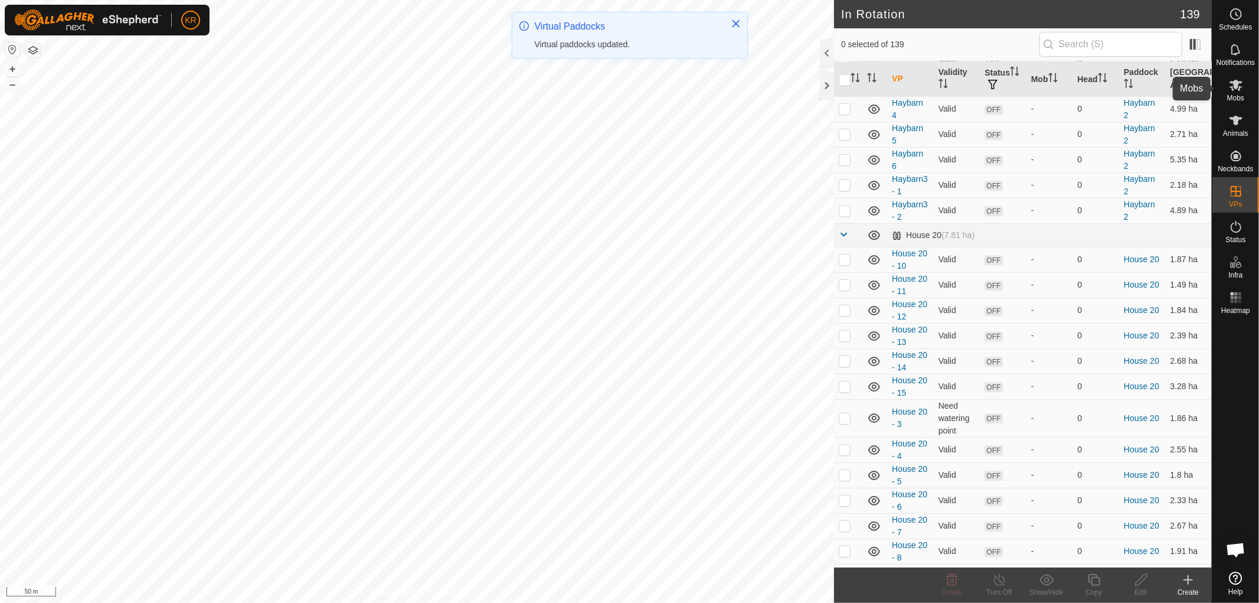
click at [1241, 91] on icon at bounding box center [1236, 85] width 14 height 14
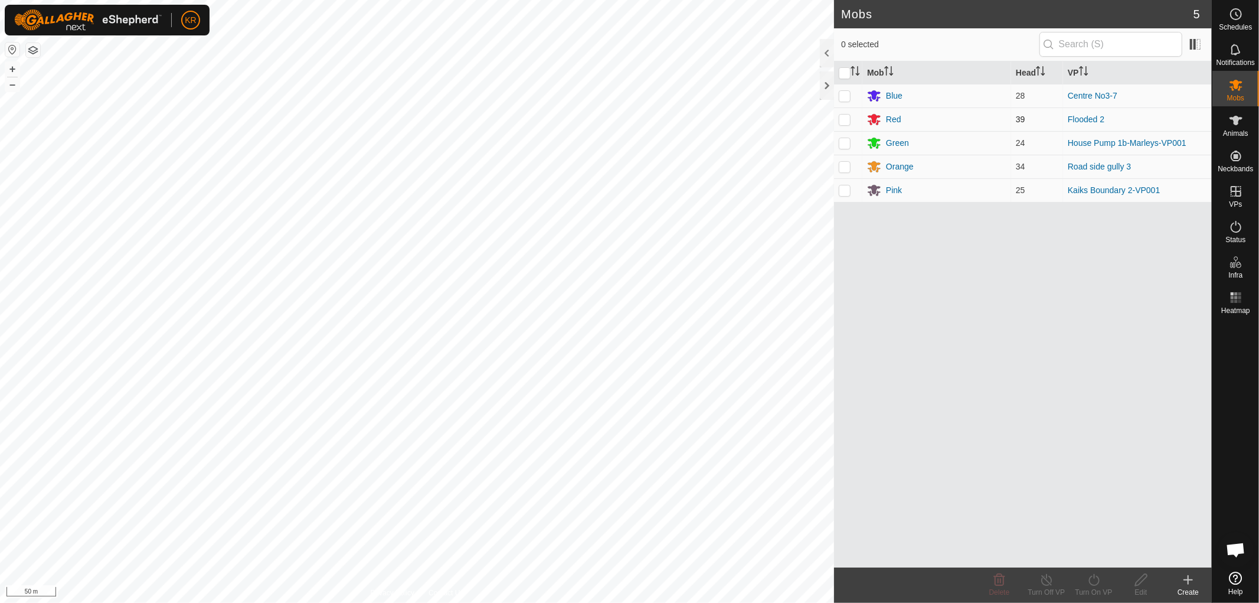
click at [843, 121] on p-checkbox at bounding box center [845, 119] width 12 height 9
checkbox input "true"
click at [1095, 583] on icon at bounding box center [1094, 580] width 15 height 14
click at [1095, 551] on link "Now" at bounding box center [1129, 554] width 117 height 24
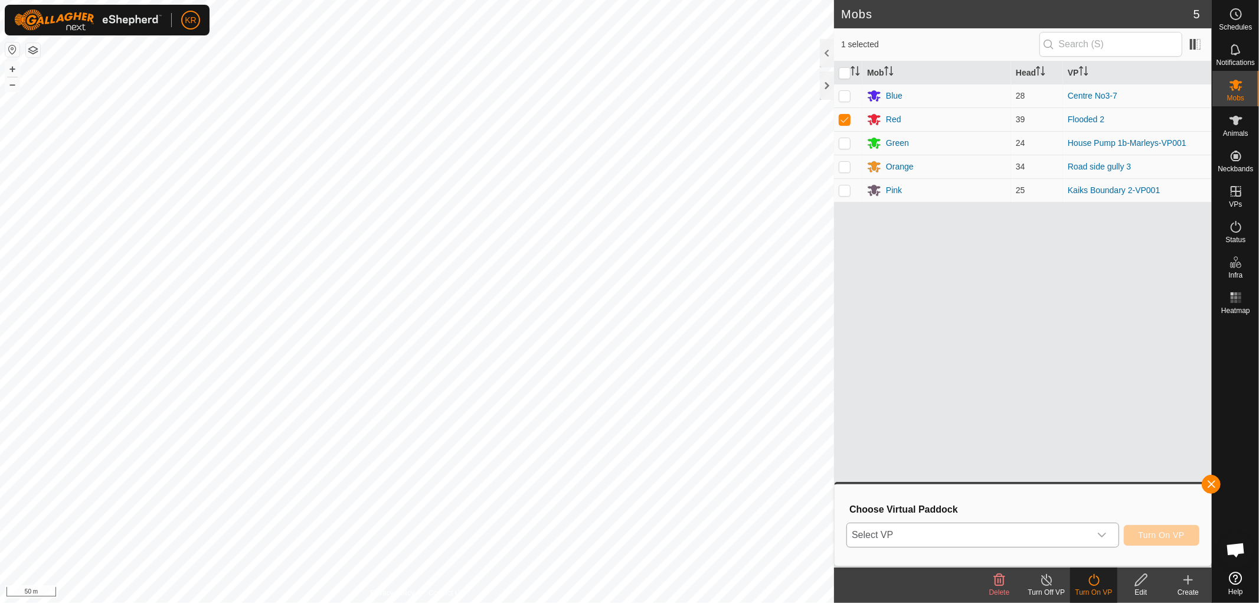
click at [1099, 527] on div "dropdown trigger" at bounding box center [1102, 535] width 24 height 24
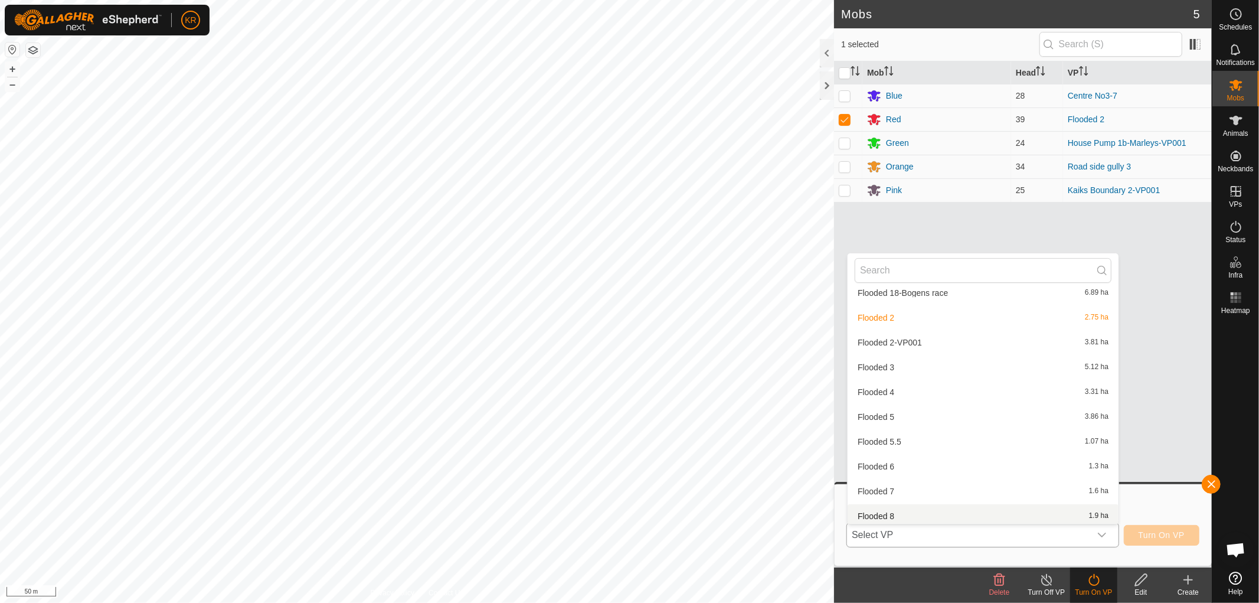
scroll to position [1535, 0]
click at [926, 335] on li "Flooded 2-VP001 3.81 ha" at bounding box center [983, 343] width 271 height 24
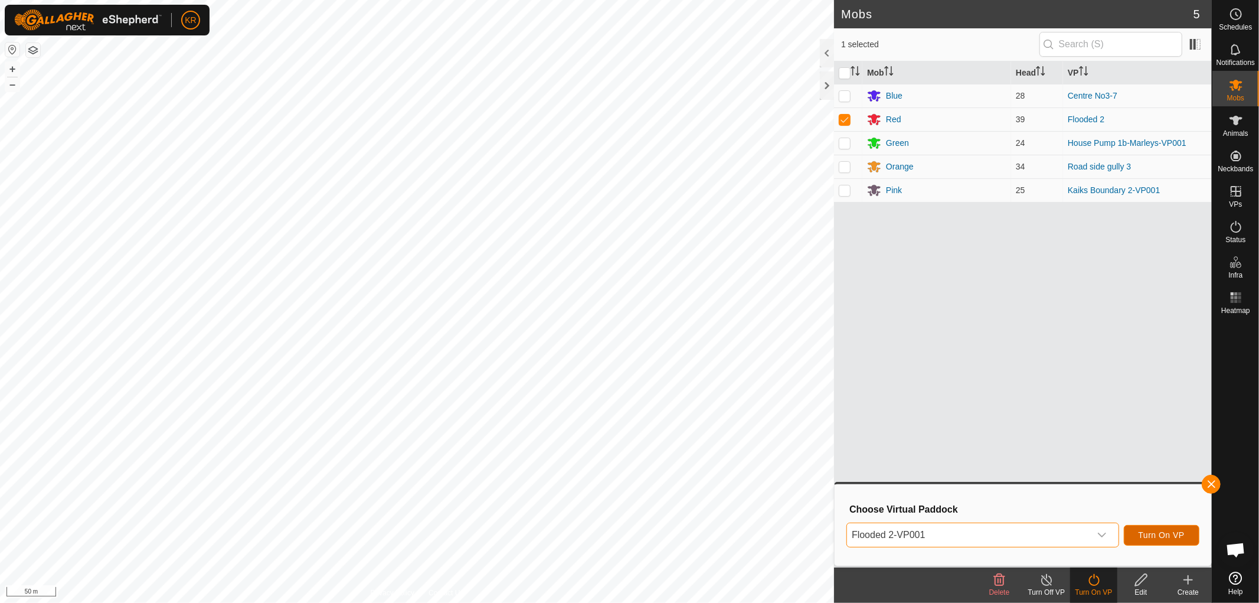
click at [1178, 535] on span "Turn On VP" at bounding box center [1162, 534] width 46 height 9
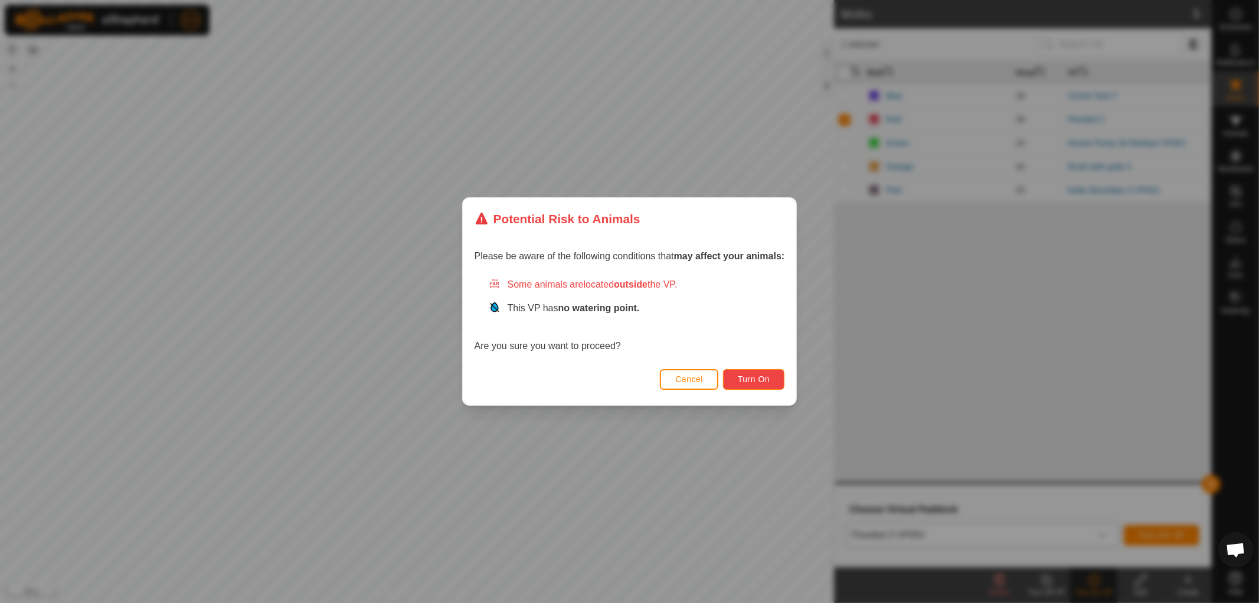
click at [766, 375] on span "Turn On" at bounding box center [754, 378] width 32 height 9
